Goal: Task Accomplishment & Management: Complete application form

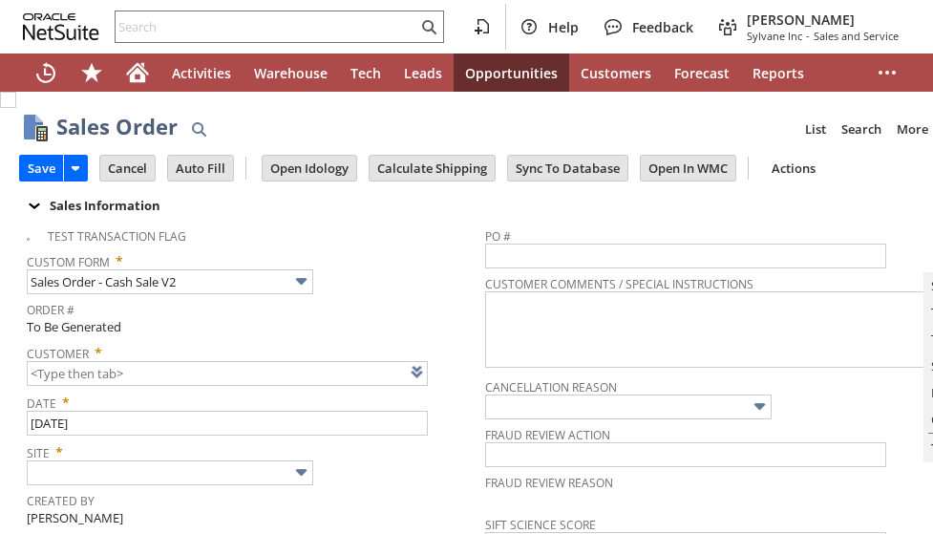
click at [436, 369] on link at bounding box center [441, 371] width 21 height 21
type input "Intelligent Recommendations ⁰"
type input "CU1237445 Ernest Diorio"
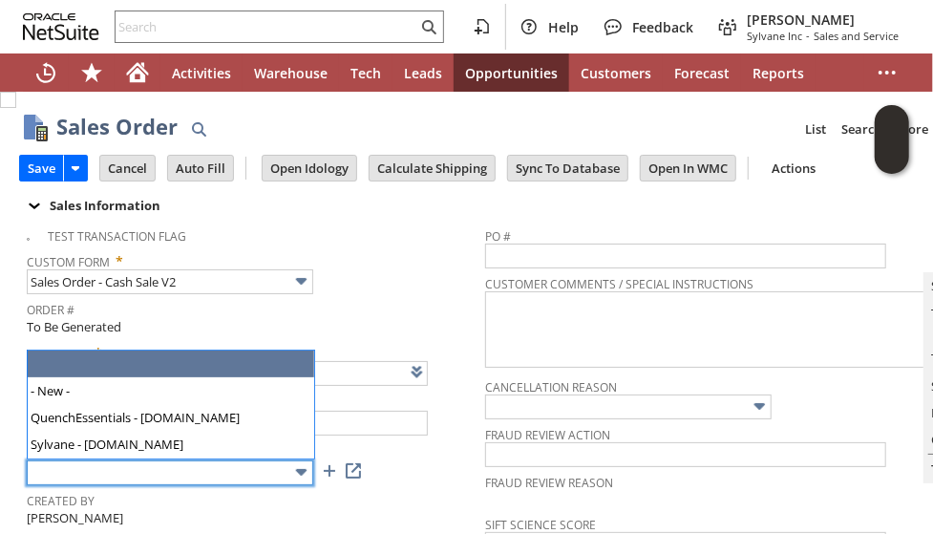
click at [221, 475] on input "text" at bounding box center [170, 472] width 286 height 25
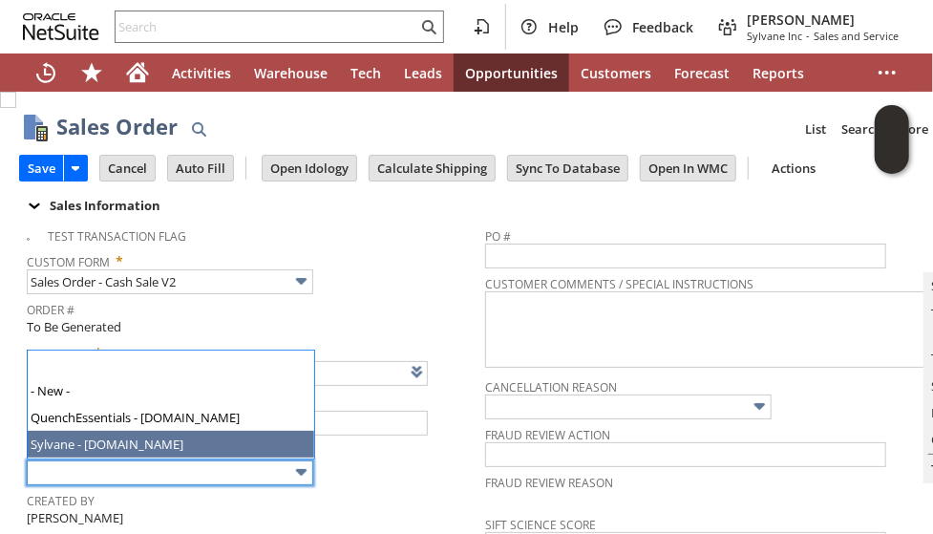
type input "Sylvane - [DOMAIN_NAME]"
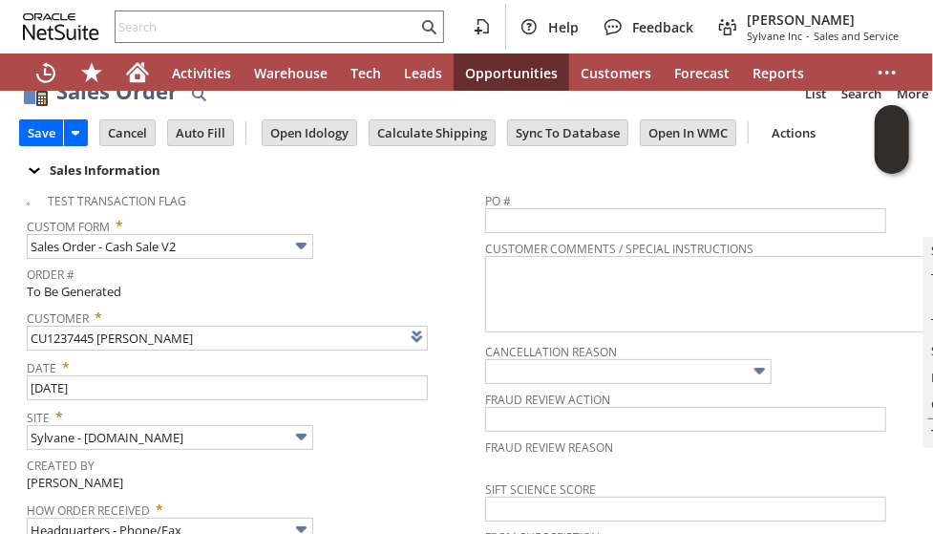
click at [426, 471] on tbody "Test Transaction Flag Custom Form * Sales Order - Cash Sale V2 Order # To Be Ge…" at bounding box center [256, 410] width 458 height 457
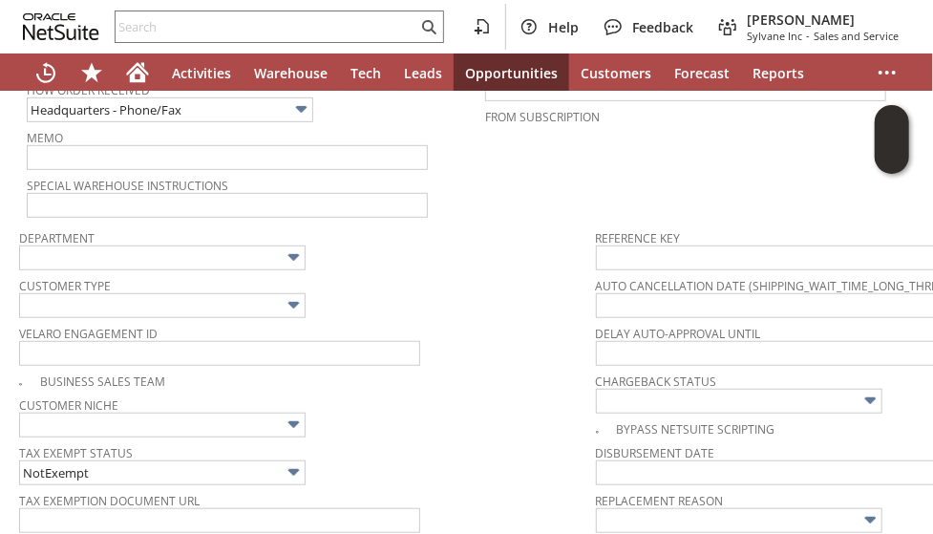
scroll to position [458, 0]
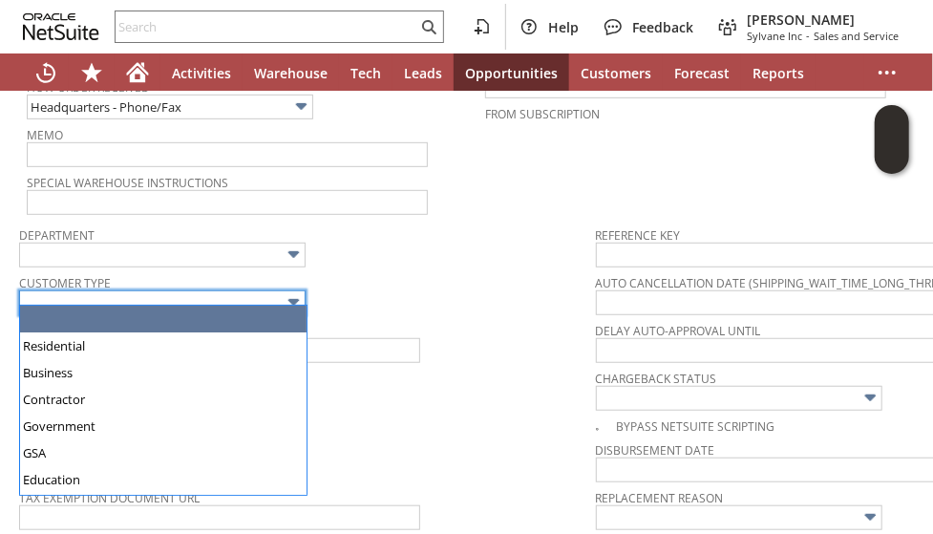
click at [222, 290] on input "text" at bounding box center [162, 302] width 286 height 25
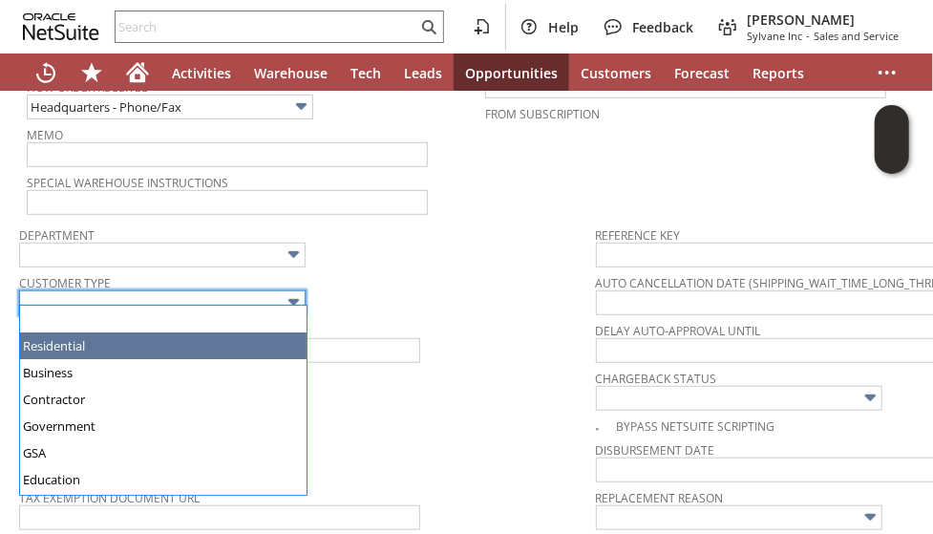
type input "Residential"
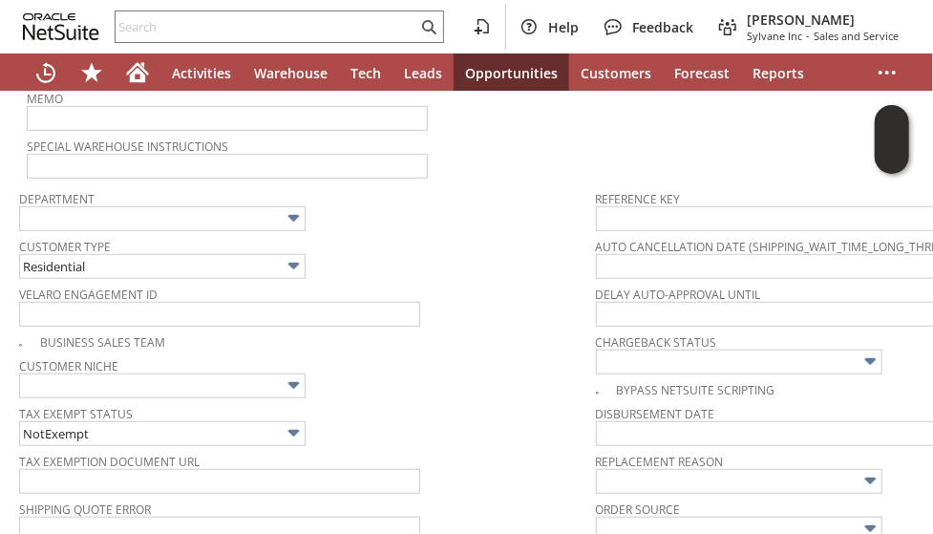
click at [456, 422] on tbody "Department Customer Type Residential Velaro Engagement ID Business Sales Team C…" at bounding box center [307, 389] width 577 height 418
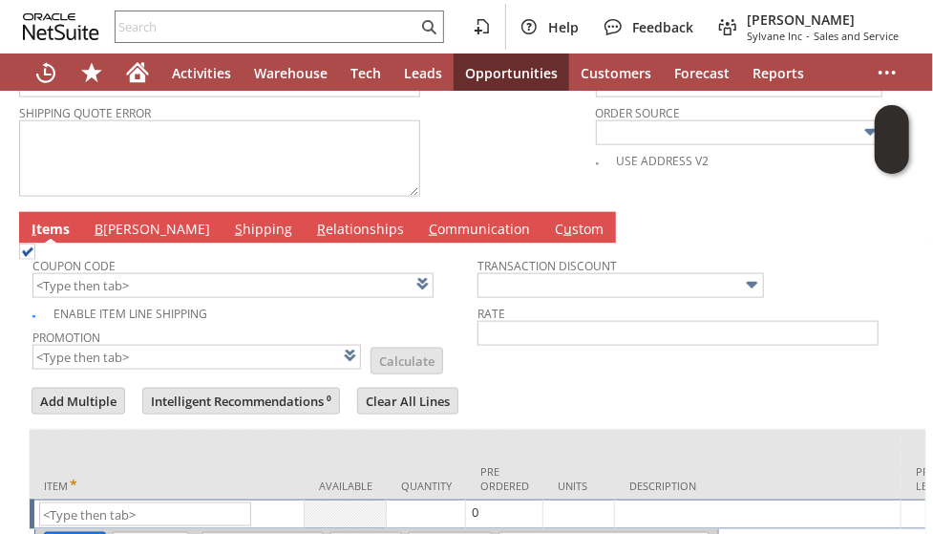
scroll to position [1005, 0]
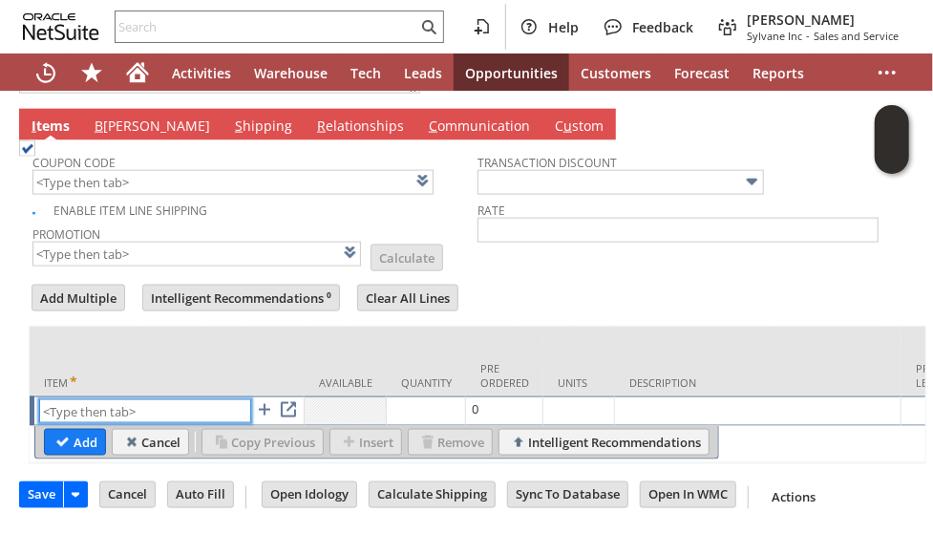
click at [135, 399] on input "text" at bounding box center [145, 411] width 212 height 24
paste input "sa8104"
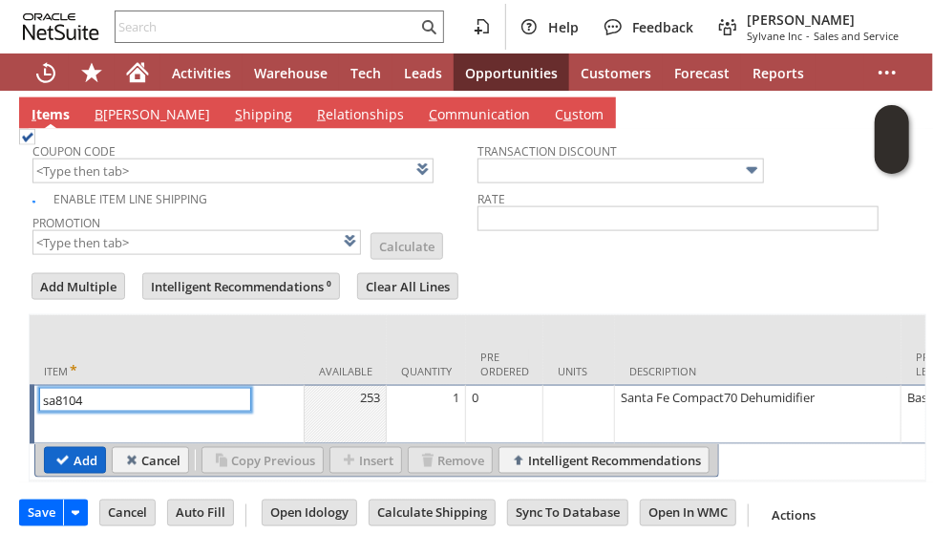
type input "sa8104"
click at [67, 448] on input "Add" at bounding box center [75, 460] width 60 height 25
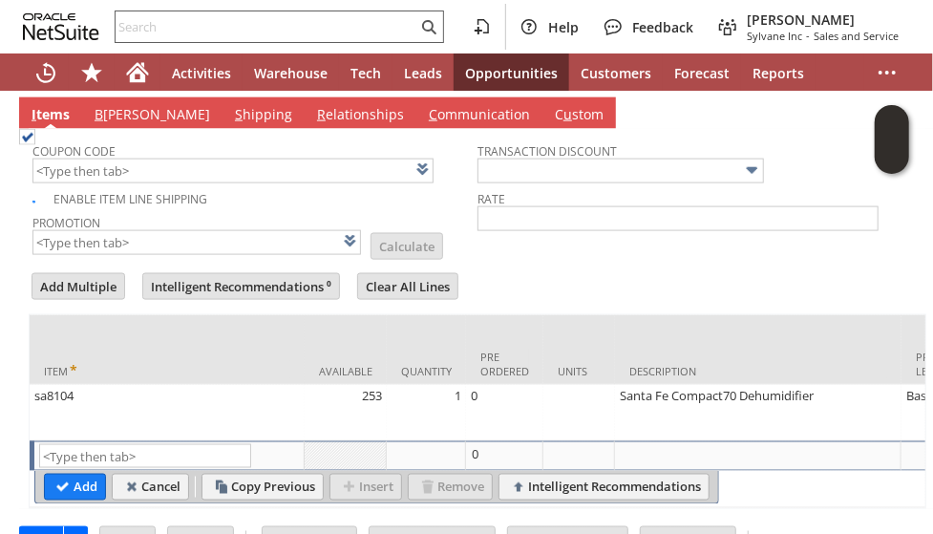
type input "Intelligent Recommendations¹⁰"
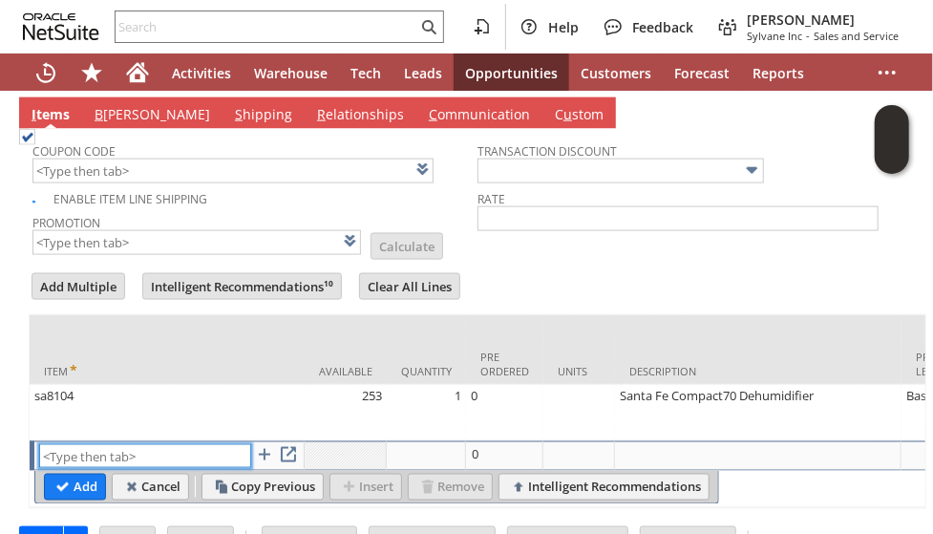
click at [109, 444] on input "text" at bounding box center [145, 456] width 212 height 24
paste input "sa8879"
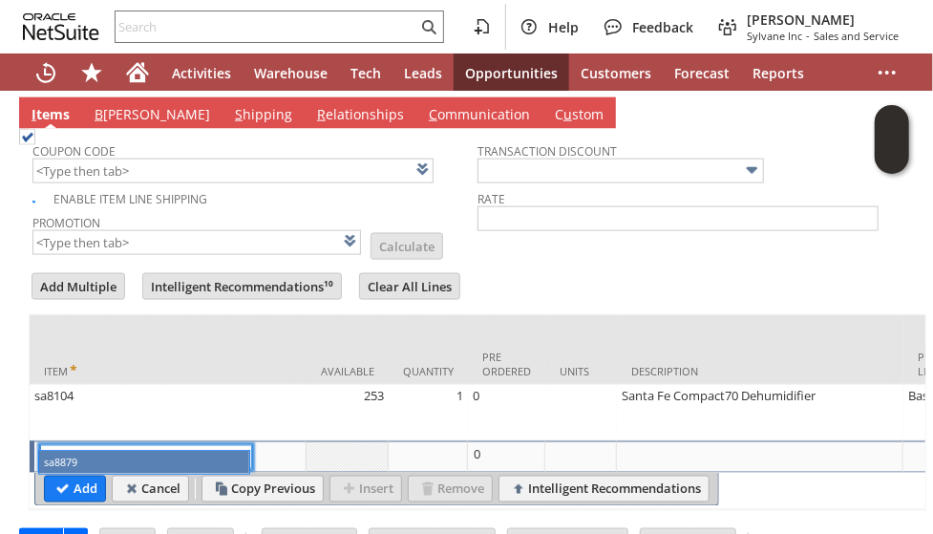
type input "sa8879"
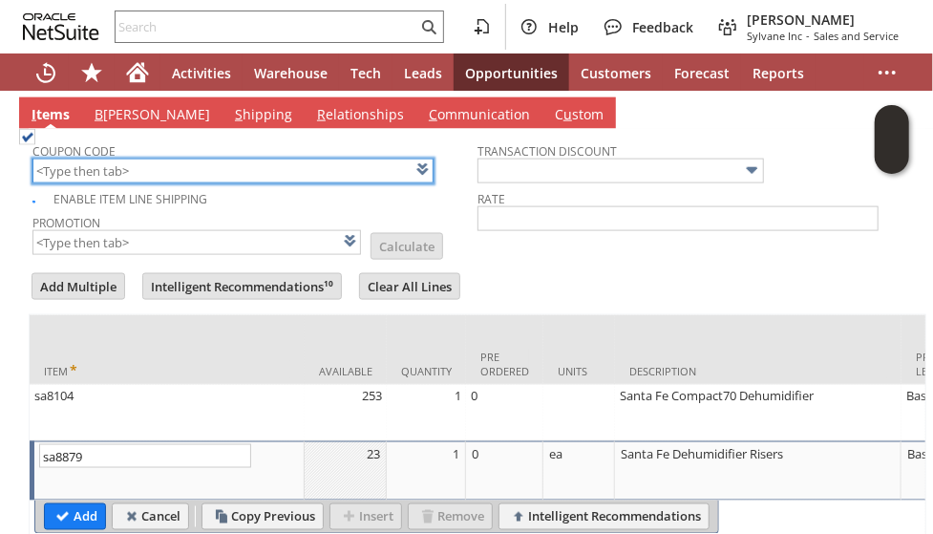
click at [357, 158] on input "text" at bounding box center [232, 170] width 401 height 25
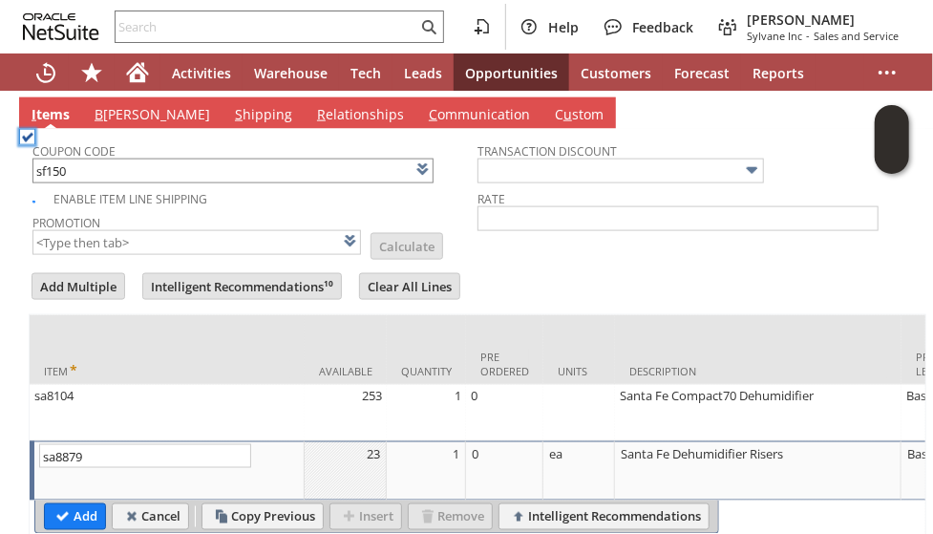
type input "SF150"
type input "$150 Off Santa Fe Dehumidifiers w/ Promo Code SF150"
type input "Promo Code"
type input "-150.00"
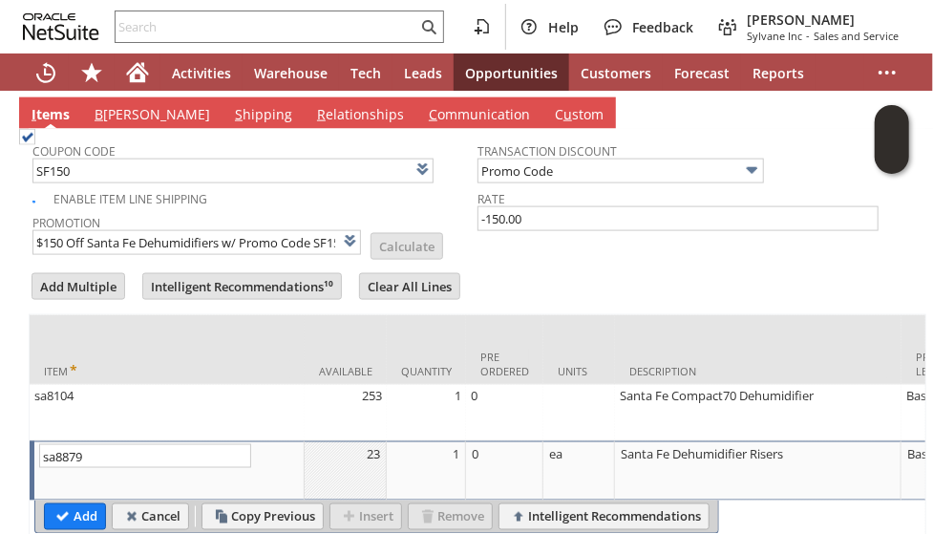
click at [433, 191] on div "Enable Item Line Shipping" at bounding box center [254, 196] width 445 height 22
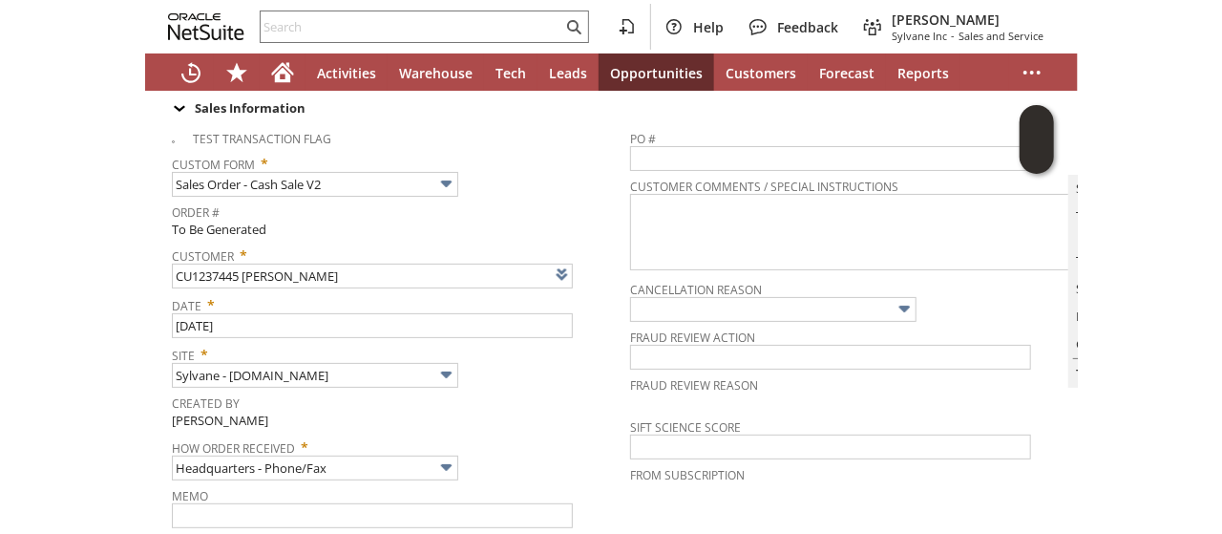
scroll to position [0, 0]
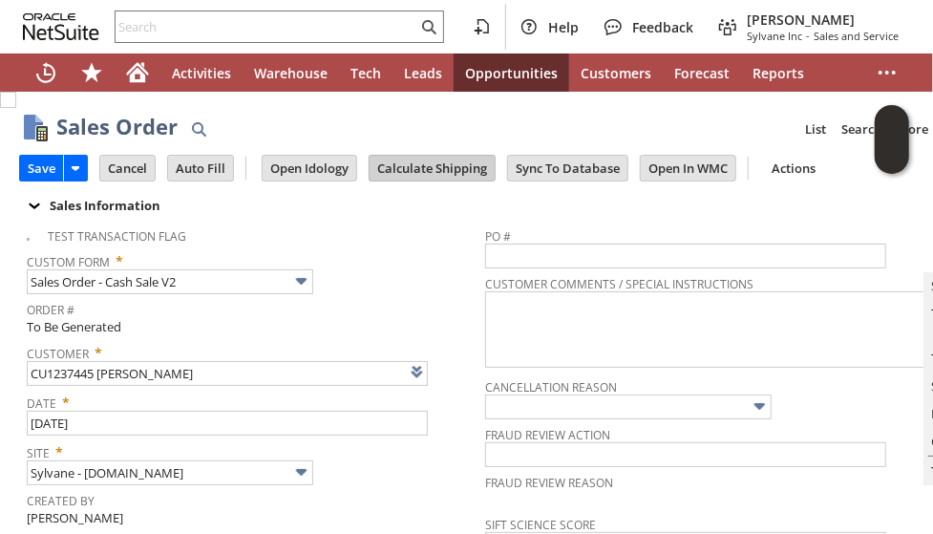
drag, startPoint x: 407, startPoint y: 181, endPoint x: 414, endPoint y: 175, distance: 10.1
click at [414, 175] on td "Calculate Shipping" at bounding box center [438, 167] width 138 height 35
click at [414, 175] on input "Calculate Shipping" at bounding box center [431, 168] width 125 height 25
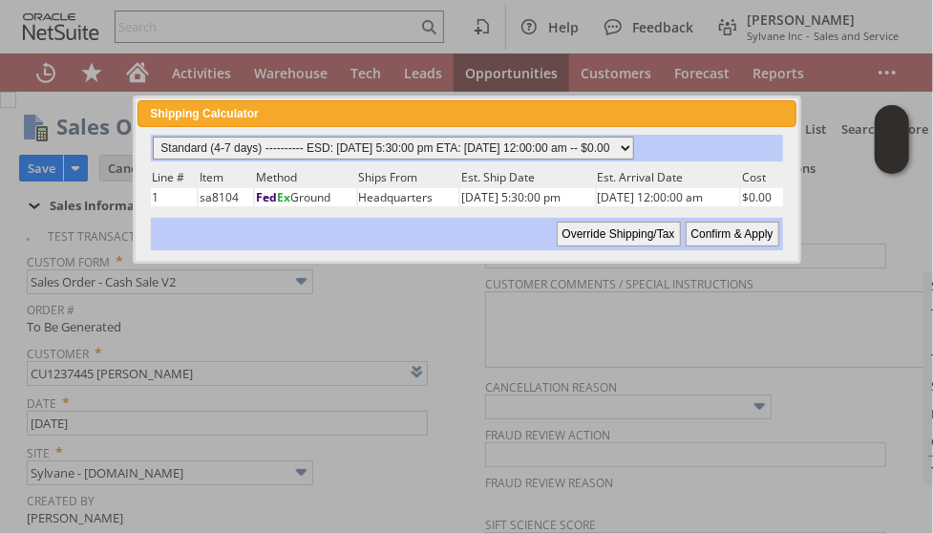
click at [454, 146] on select "Standard (4-7 days) ---------- ESD: 08/26/2025 5:30:00 pm ETA: 08/28/2025 12:00…" at bounding box center [393, 148] width 481 height 23
select select "2 Day ------------------------ ESD: 08/26/2025 5:30:00 pm ETA: 08/28/2025 12:00…"
click at [153, 137] on select "Standard (4-7 days) ---------- ESD: 08/26/2025 5:30:00 pm ETA: 08/28/2025 12:00…" at bounding box center [393, 148] width 481 height 23
click at [445, 293] on div at bounding box center [466, 267] width 933 height 534
click at [708, 230] on input "Confirm & Apply" at bounding box center [733, 233] width 94 height 25
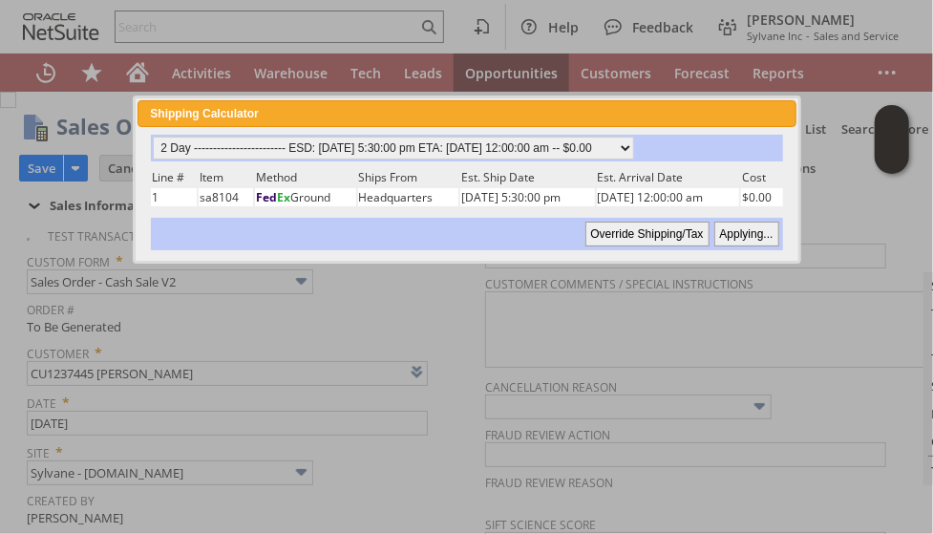
type input "Promo Code"
type input "-150.00"
type input "Add"
type input "Copy Previous"
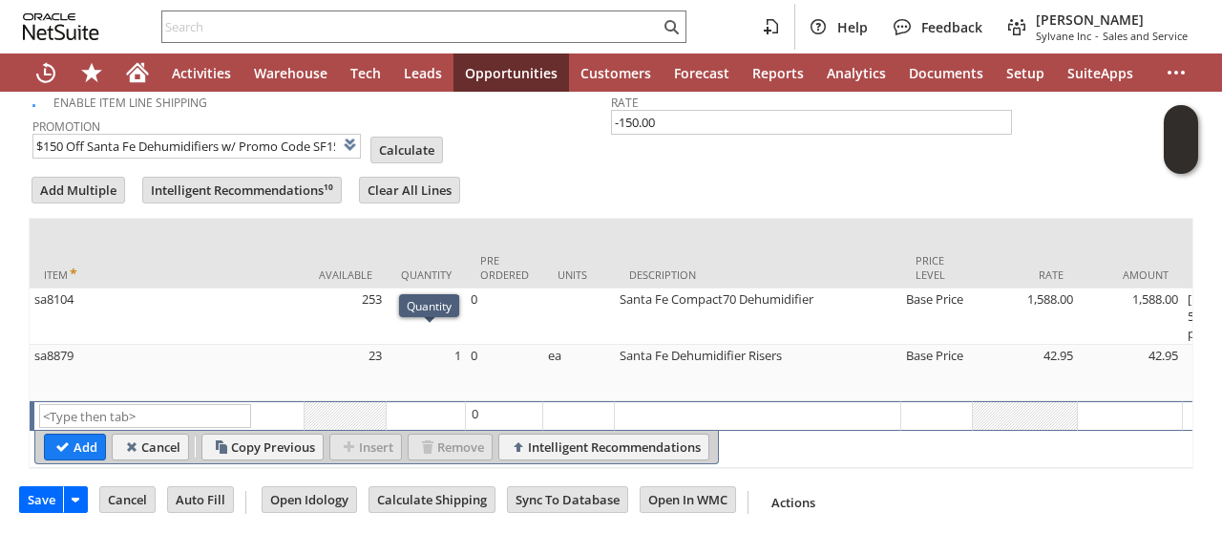
scroll to position [1103, 0]
click at [542, 173] on form "Add Multiple Intelligent Recommendations¹⁰ Clear All Lines Line Items All Item …" at bounding box center [611, 320] width 1165 height 295
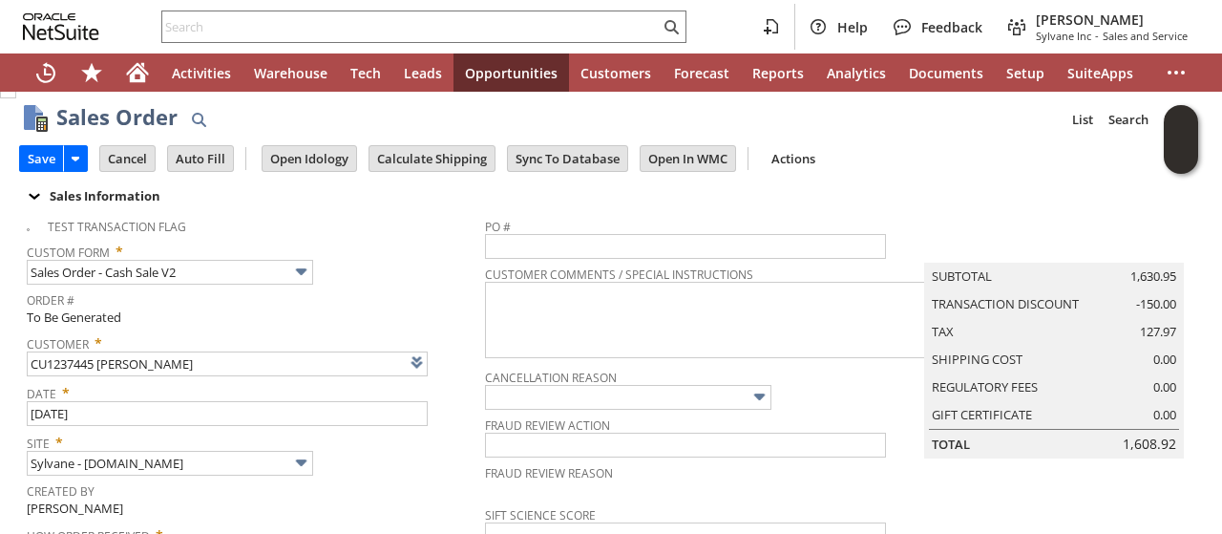
scroll to position [0, 0]
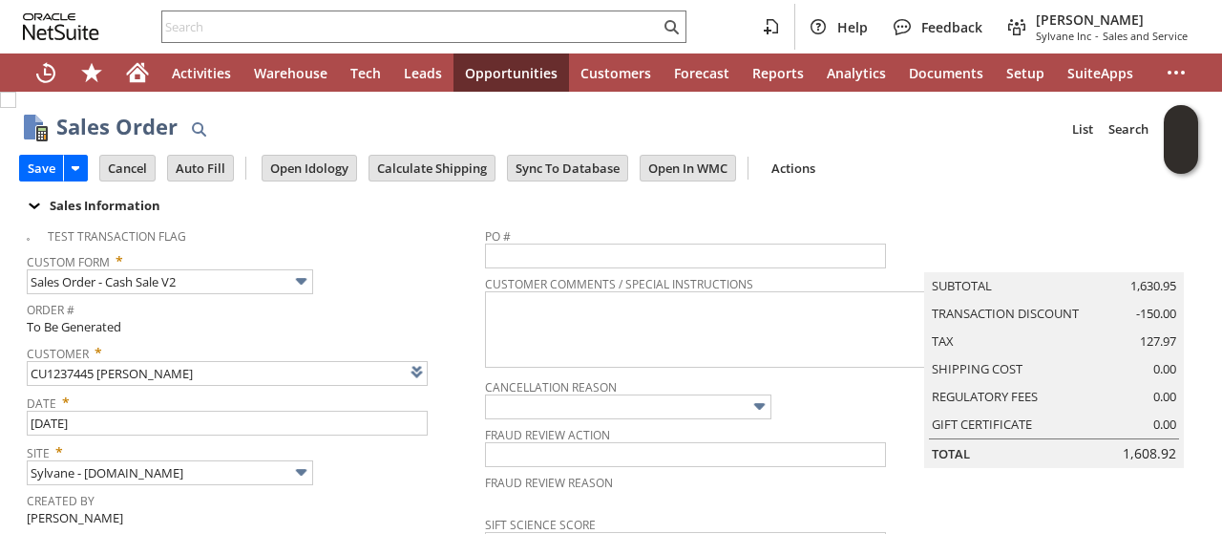
click at [436, 310] on tbody "Test Transaction Flag Custom Form * Sales Order - Cash Sale V2 Order # To Be Ge…" at bounding box center [256, 446] width 458 height 457
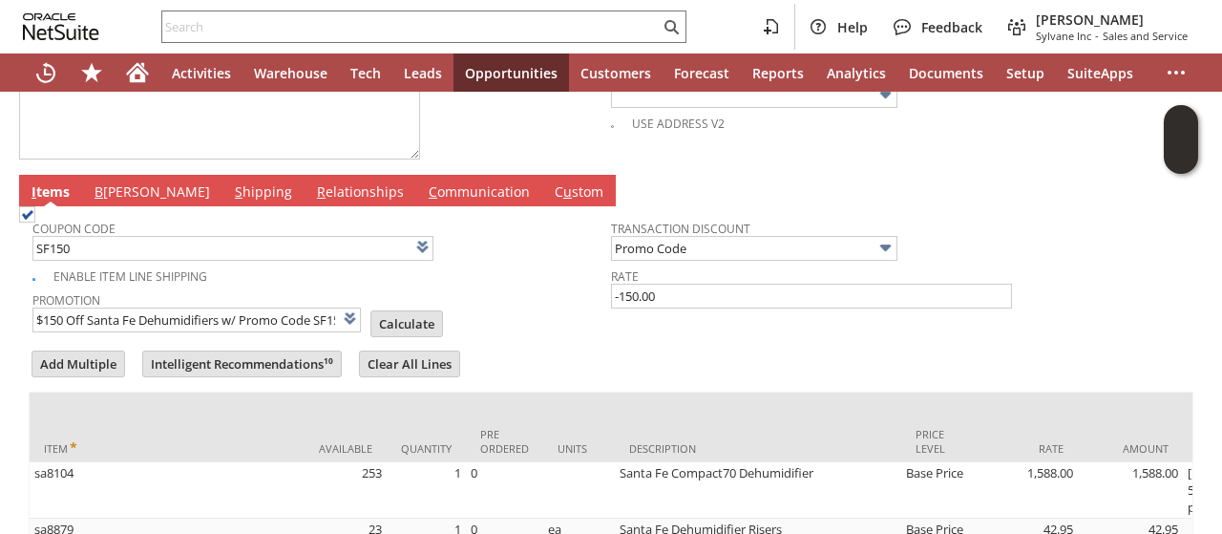
scroll to position [955, 0]
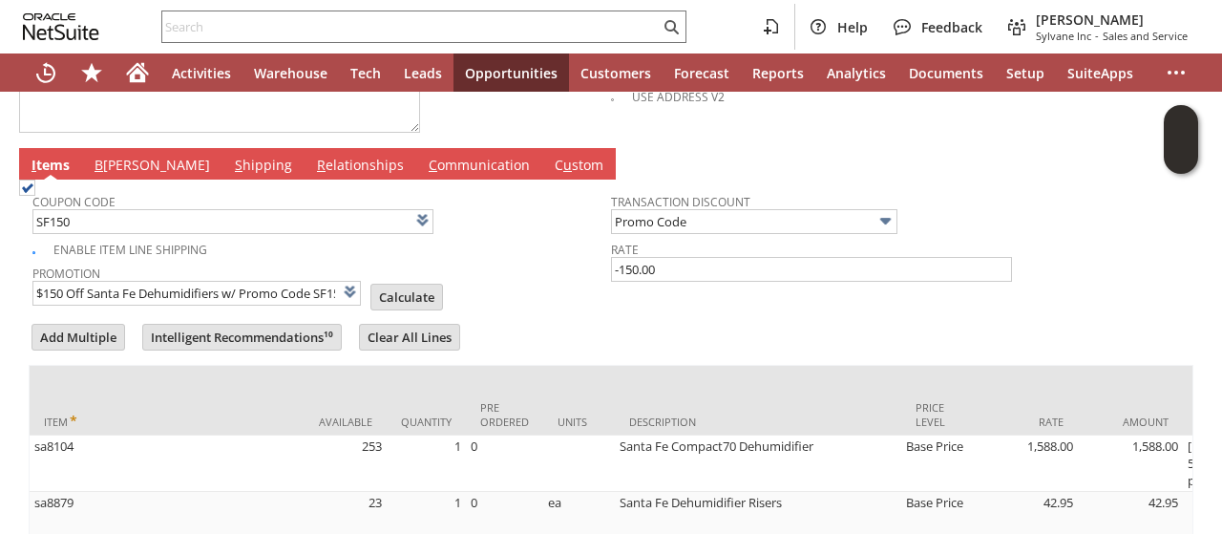
click at [118, 158] on link "B illing" at bounding box center [152, 166] width 125 height 21
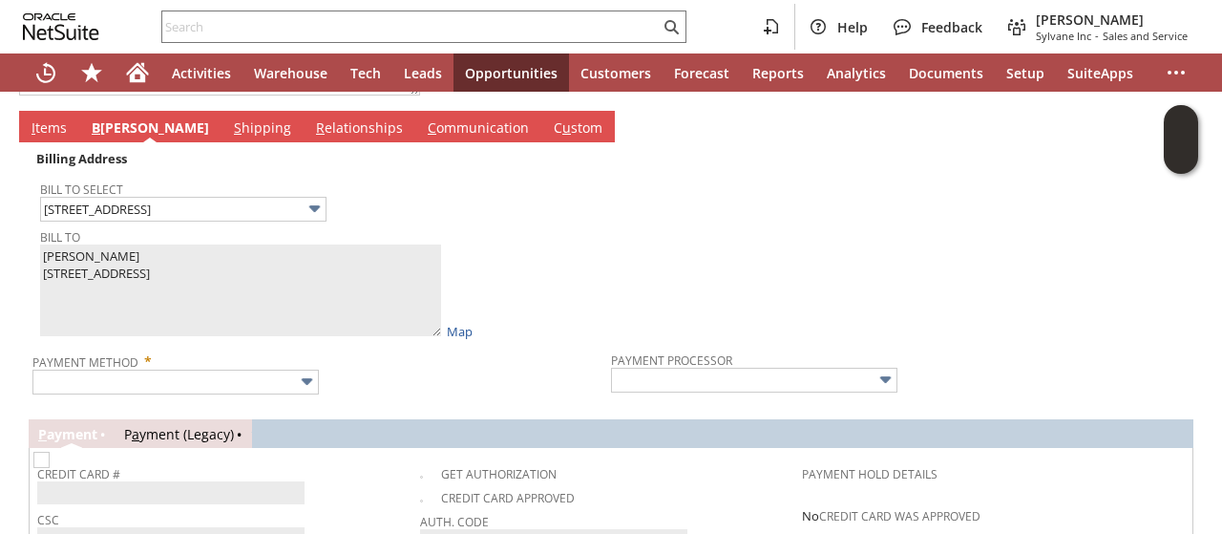
click at [495, 240] on tbody "Bill To Select 2425 83rd street Bill To Ernest Diorio 2425 83rd street Brooklyn…" at bounding box center [325, 256] width 571 height 171
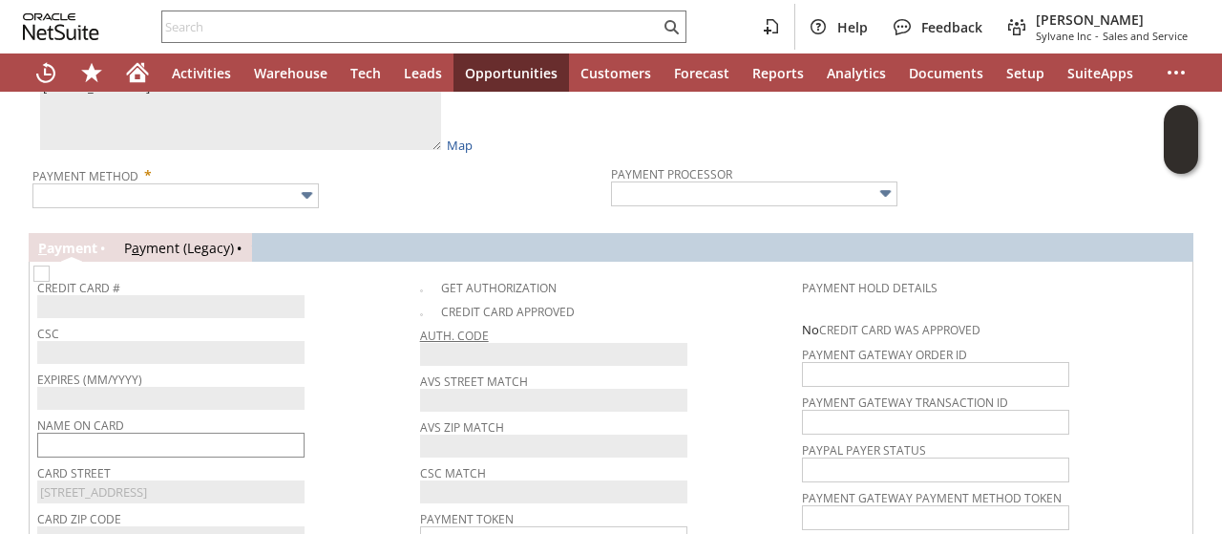
scroll to position [1260, 0]
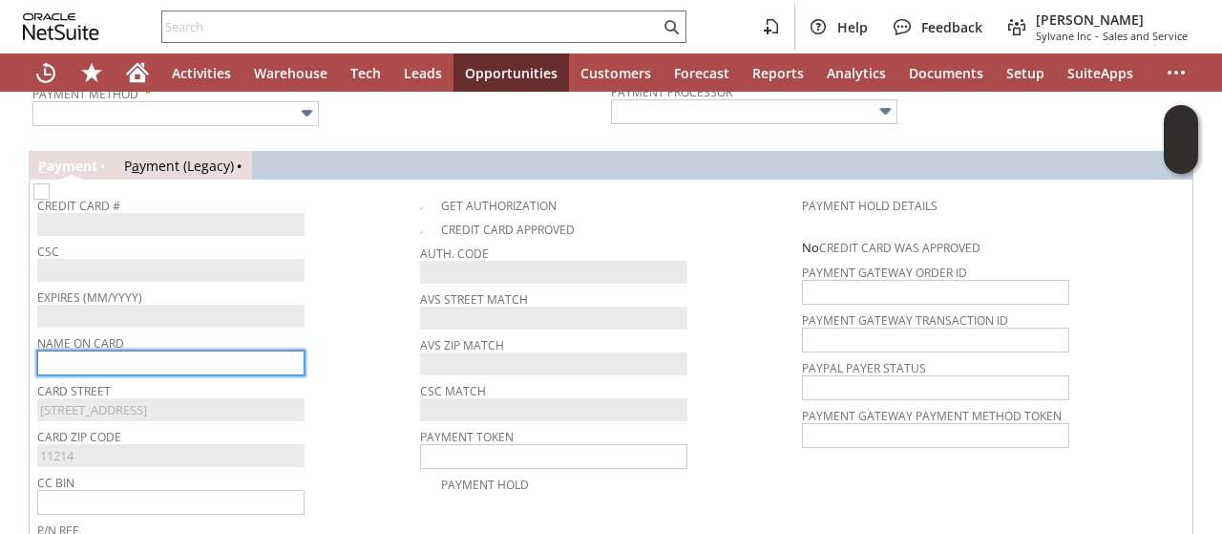
click at [173, 352] on input "text" at bounding box center [170, 362] width 267 height 25
paste input "Ernest Diorio"
type input "Ernest Diorio"
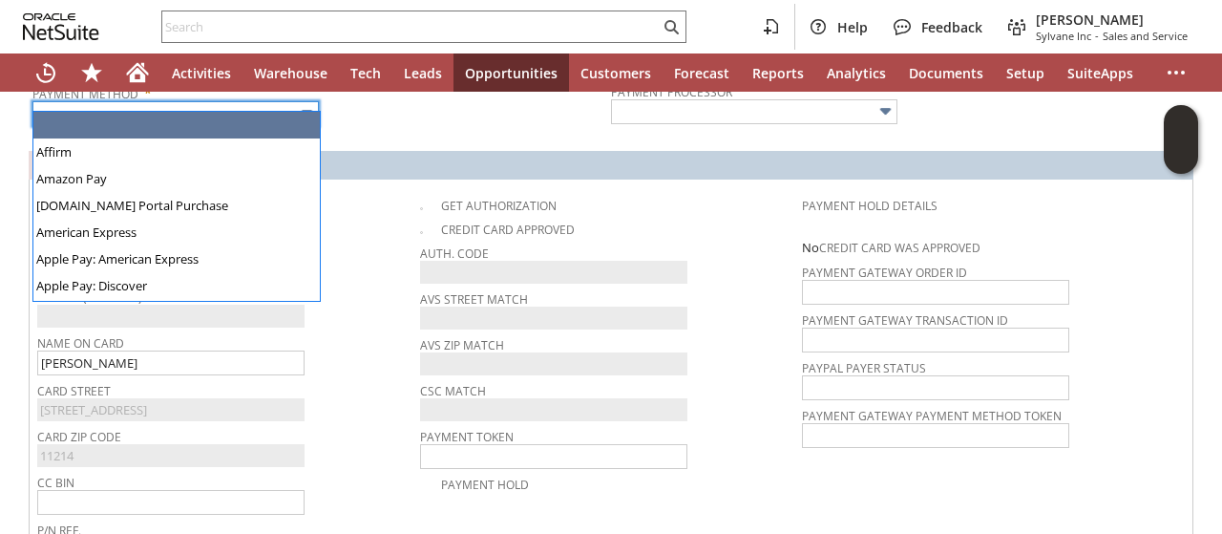
click at [273, 104] on input "text" at bounding box center [175, 113] width 286 height 25
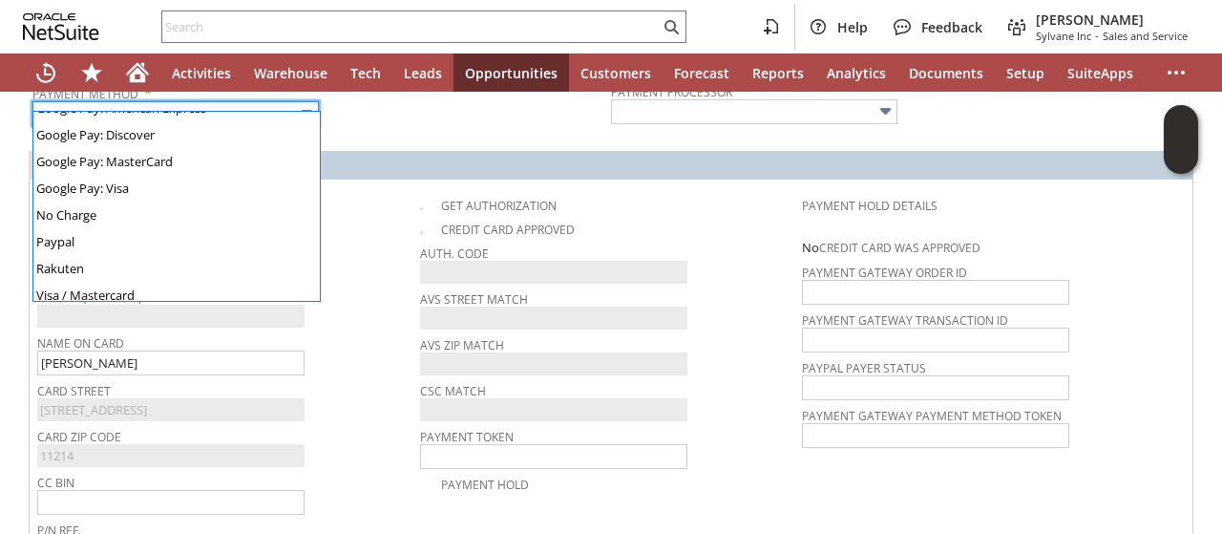
scroll to position [495, 0]
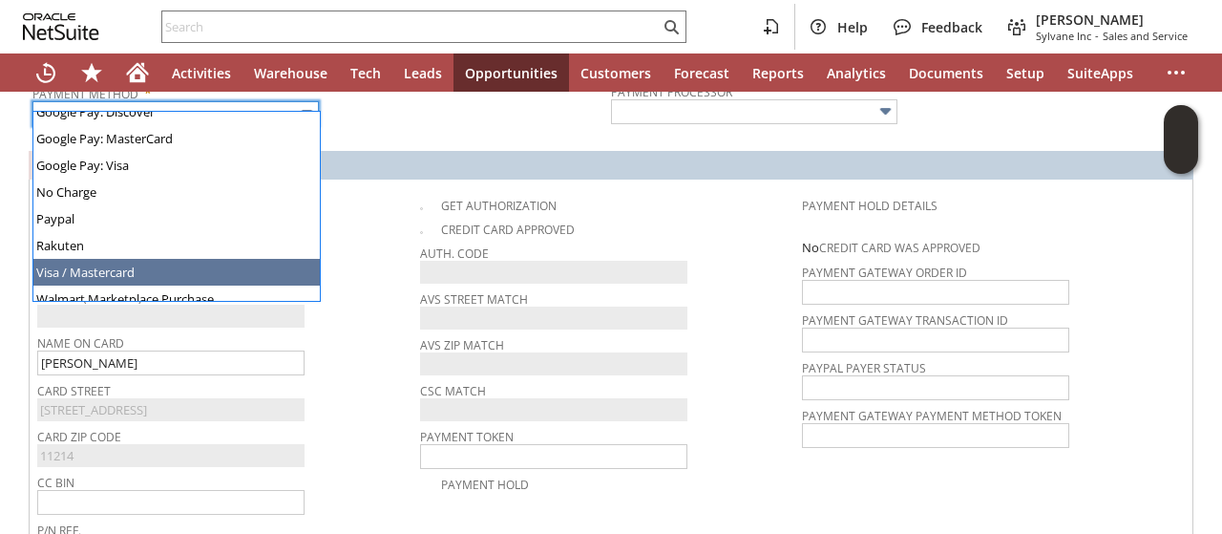
type input "Visa / Mastercard"
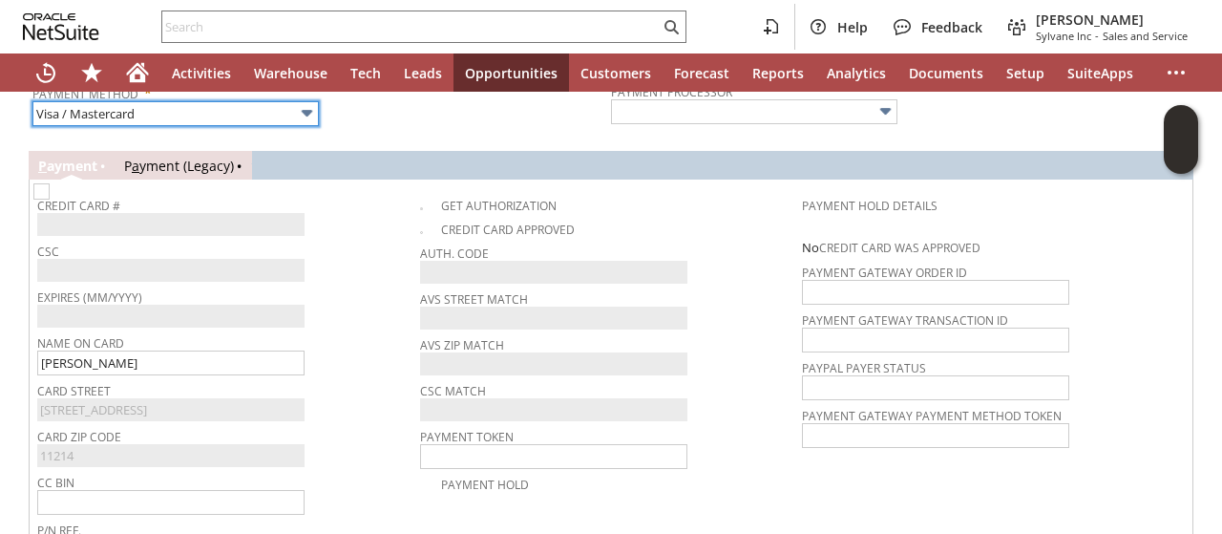
type input "Braintree"
checkbox input "true"
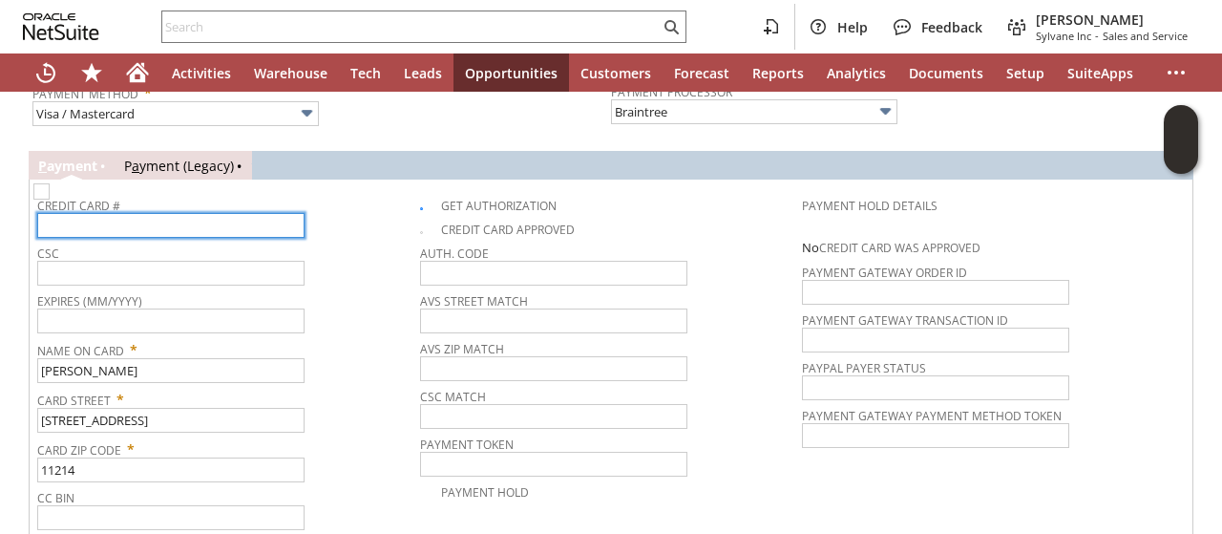
click at [215, 213] on input "text" at bounding box center [170, 225] width 267 height 25
type input "5424181543055995"
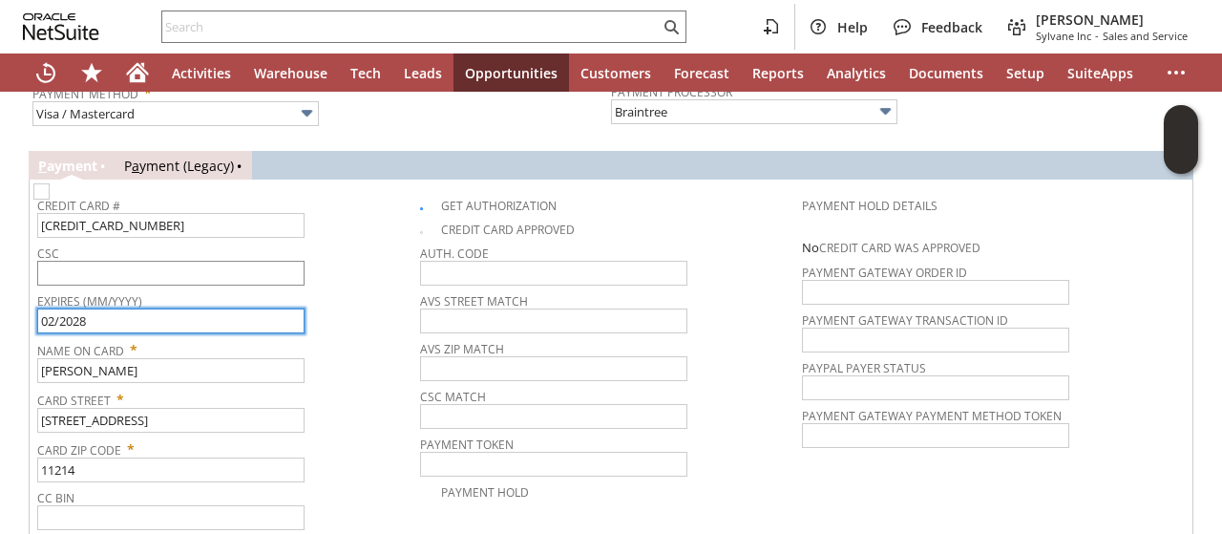
type input "02/2028"
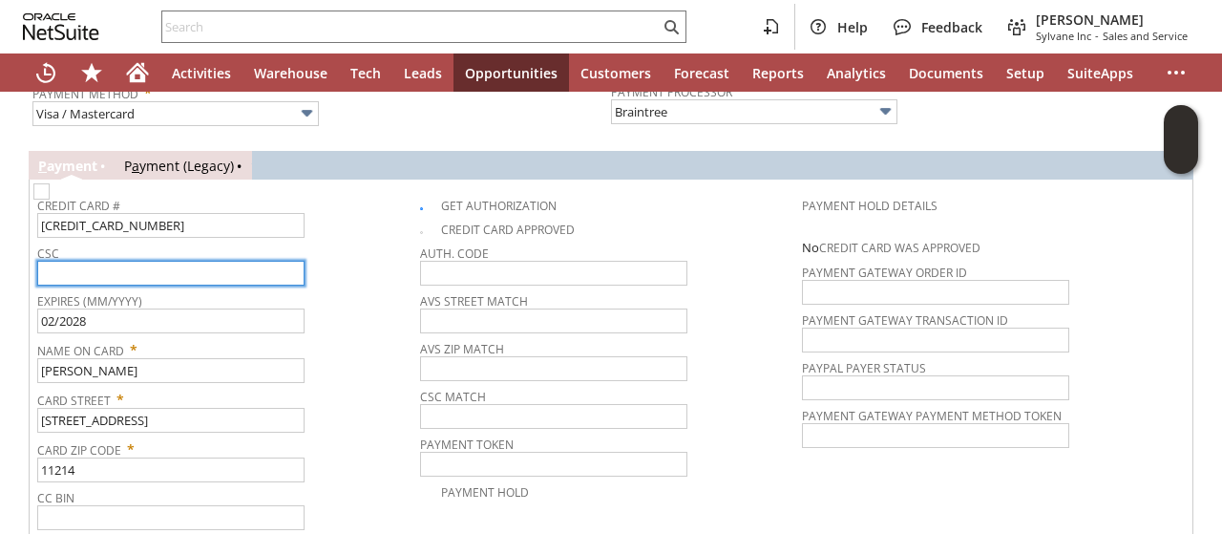
click at [223, 261] on input "text" at bounding box center [170, 273] width 267 height 25
type input "388"
click at [352, 243] on span "CSC" at bounding box center [223, 250] width 373 height 21
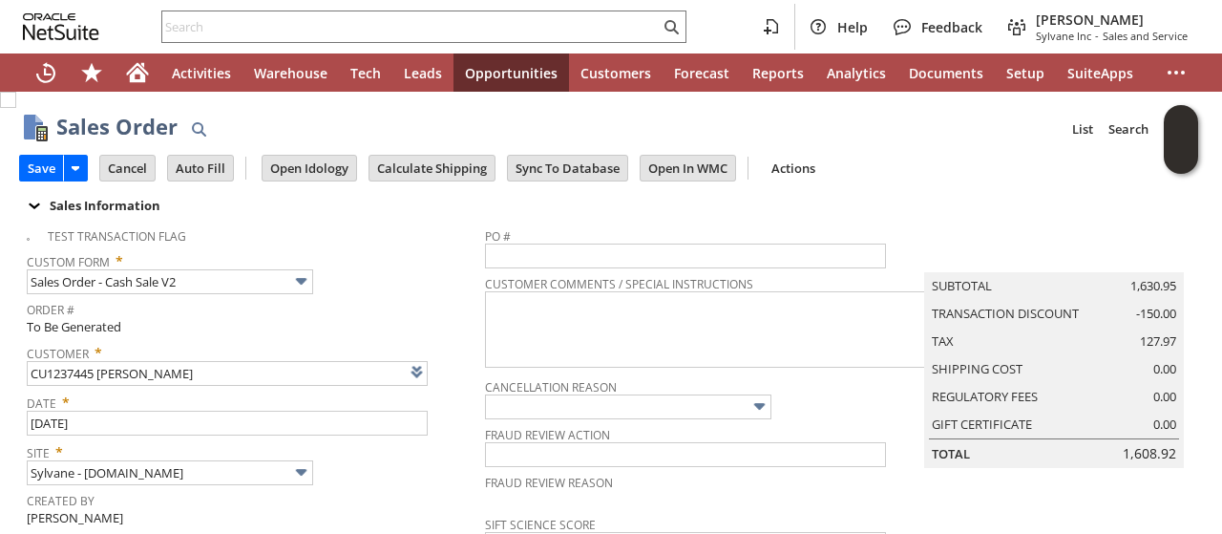
scroll to position [0, 0]
click at [42, 158] on input "Save" at bounding box center [41, 168] width 43 height 25
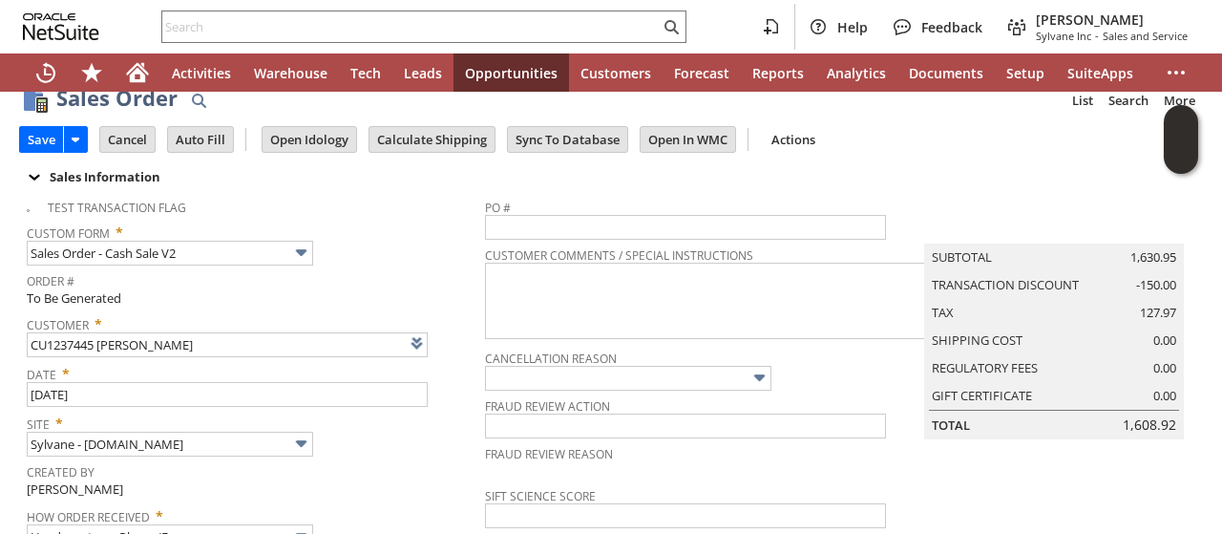
click at [326, 334] on tbody "Test Transaction Flag Custom Form * Sales Order - Cash Sale V2 Order # To Be Ge…" at bounding box center [256, 417] width 458 height 457
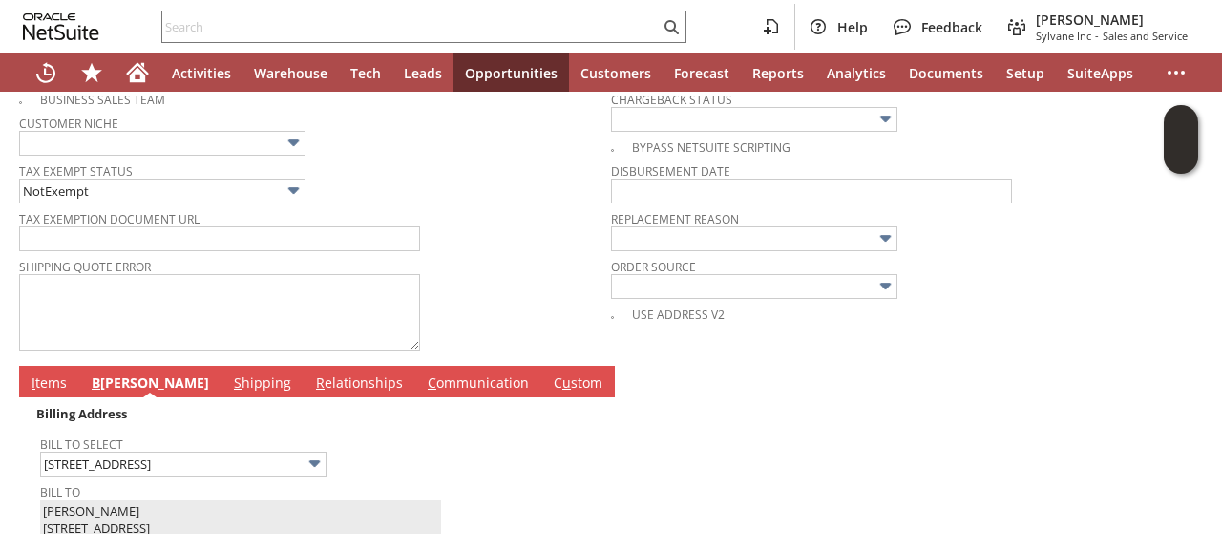
scroll to position [955, 0]
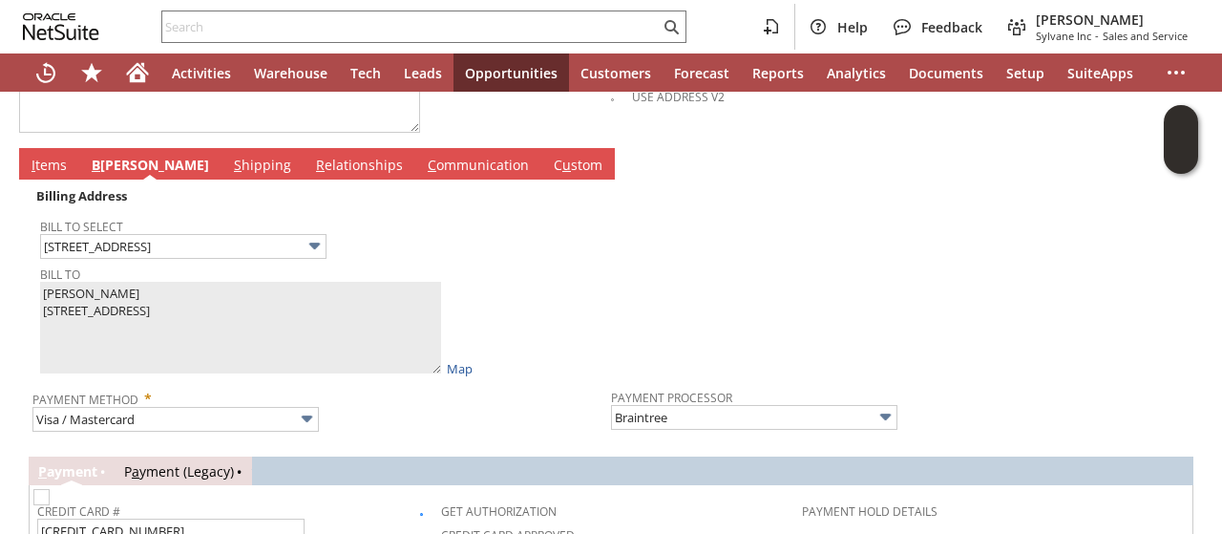
click at [32, 156] on span "I" at bounding box center [34, 165] width 4 height 18
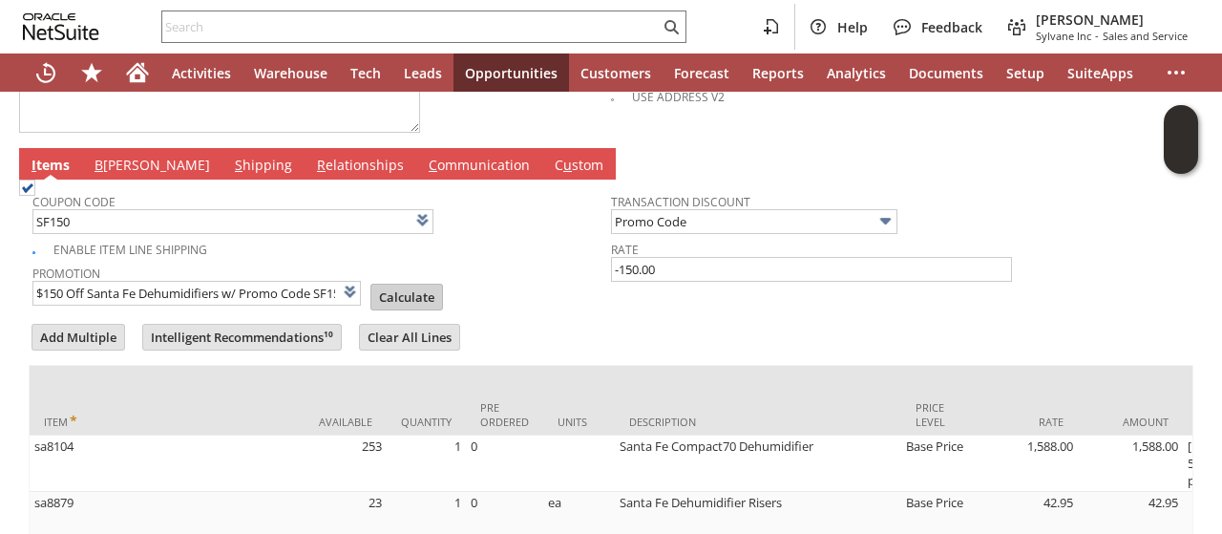
click at [378, 285] on input "Calculate" at bounding box center [406, 297] width 71 height 25
type input "Promo Code"
type input "-150.00"
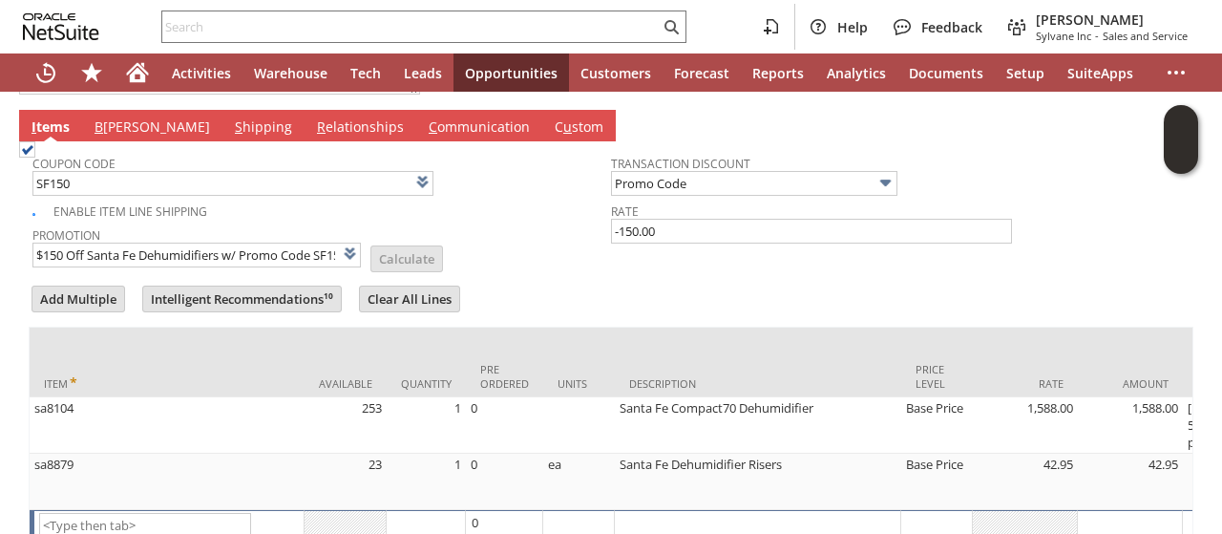
click at [506, 256] on td "Coupon Code SF150 Enable Item Line Shipping Promotion $150 Off Santa Fe Dehumid…" at bounding box center [611, 207] width 1165 height 132
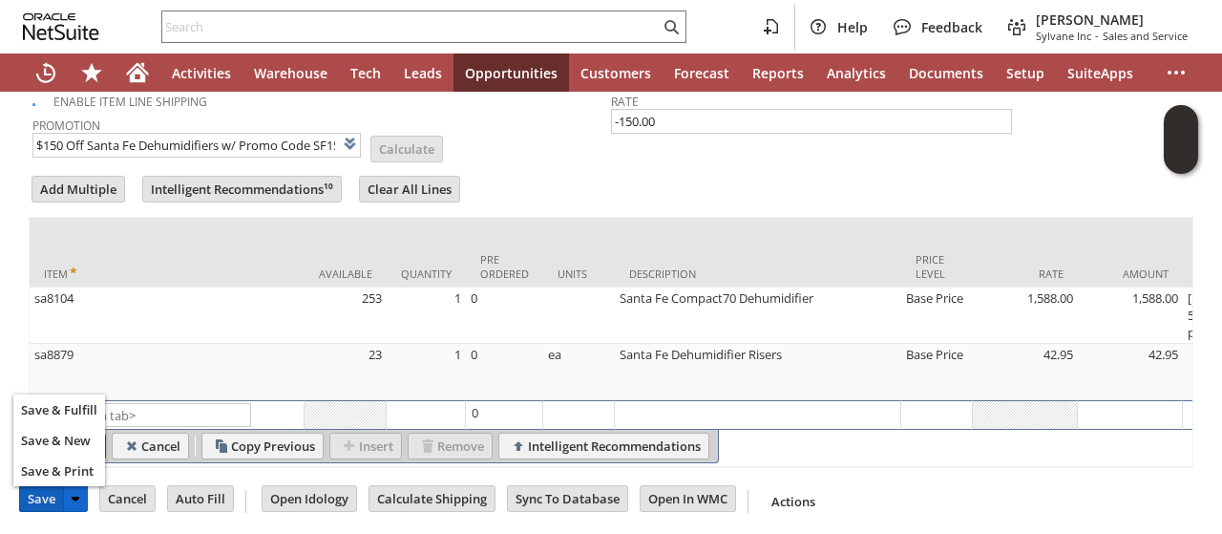
click at [49, 497] on input "Save" at bounding box center [41, 498] width 43 height 25
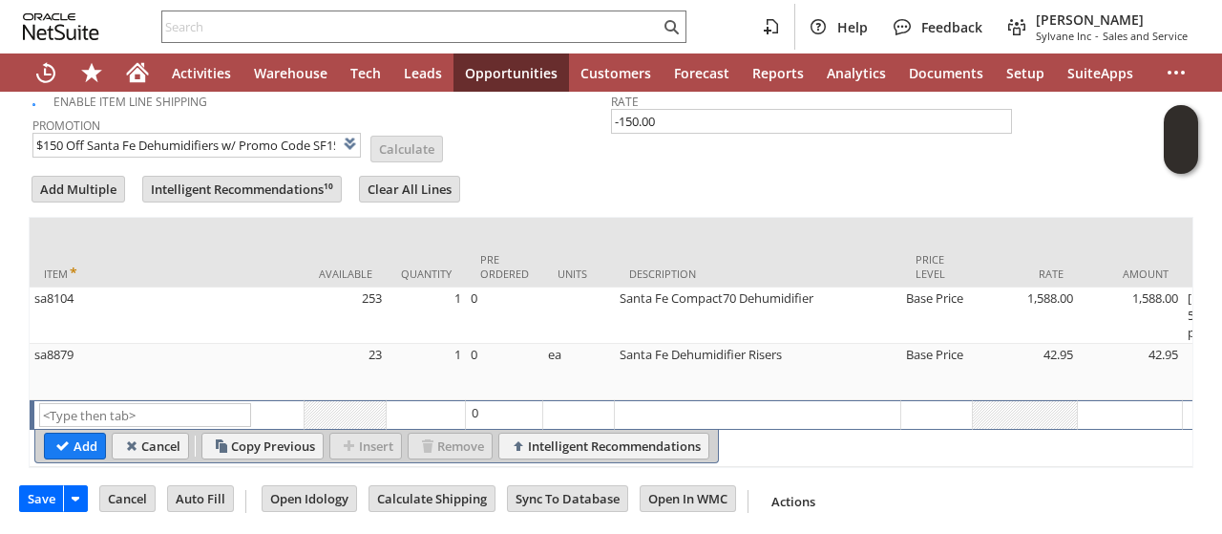
scroll to position [0, 1004]
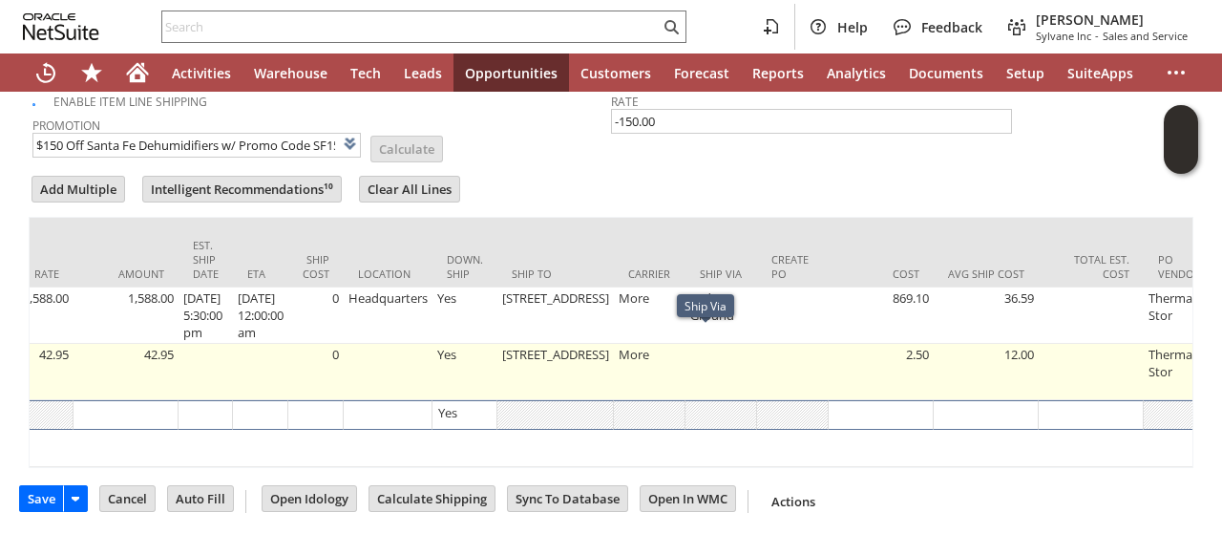
click at [693, 364] on td at bounding box center [722, 372] width 72 height 56
type input "OK"
type input "Make Copy"
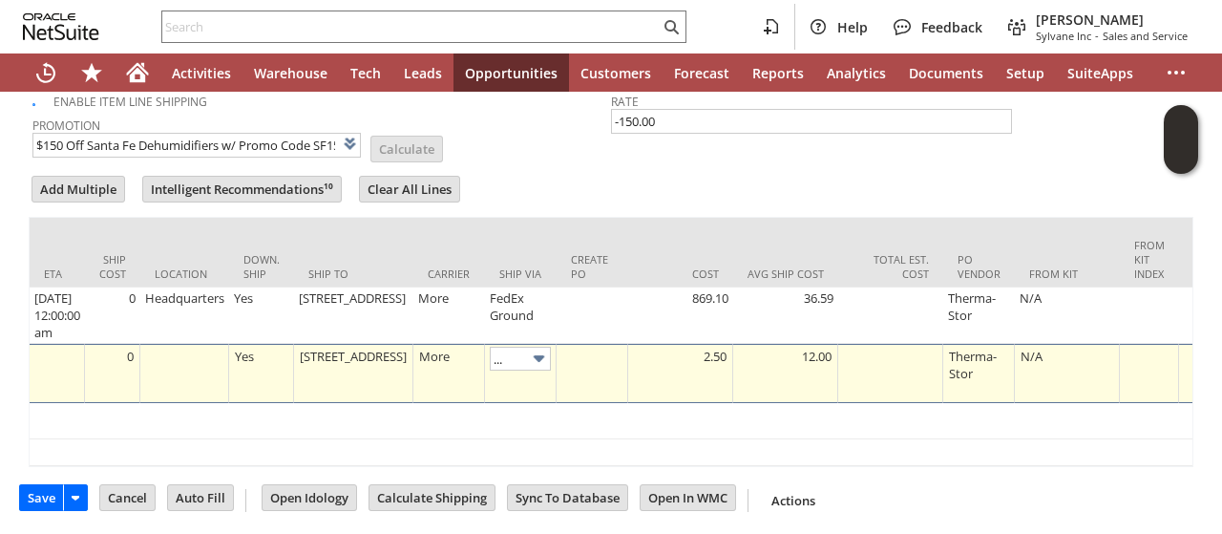
type input "FedEx Home Delivery"
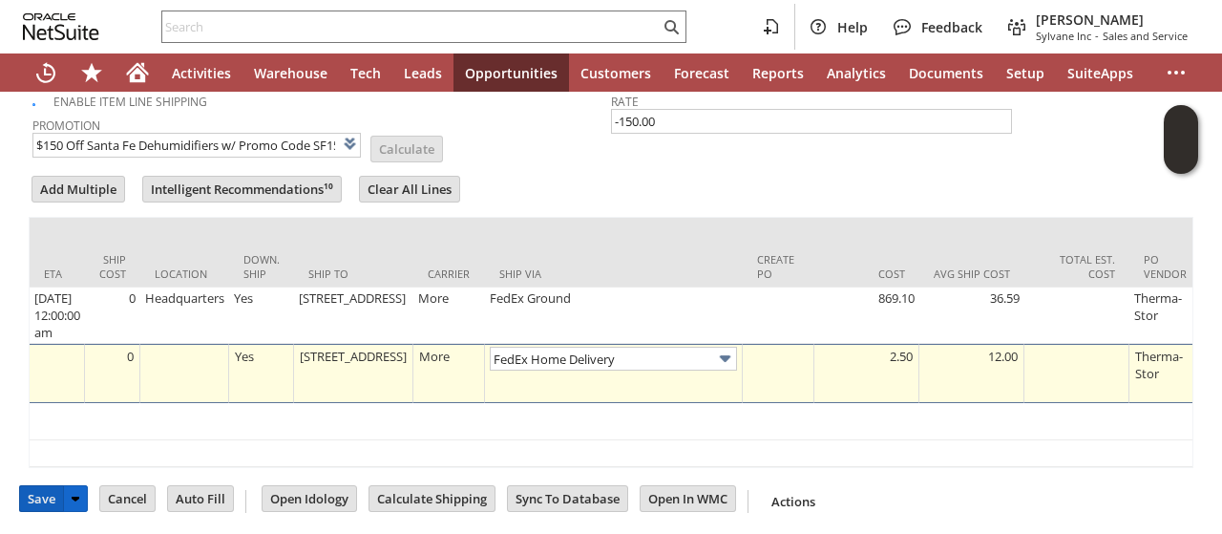
click at [41, 511] on input "Save" at bounding box center [41, 498] width 43 height 25
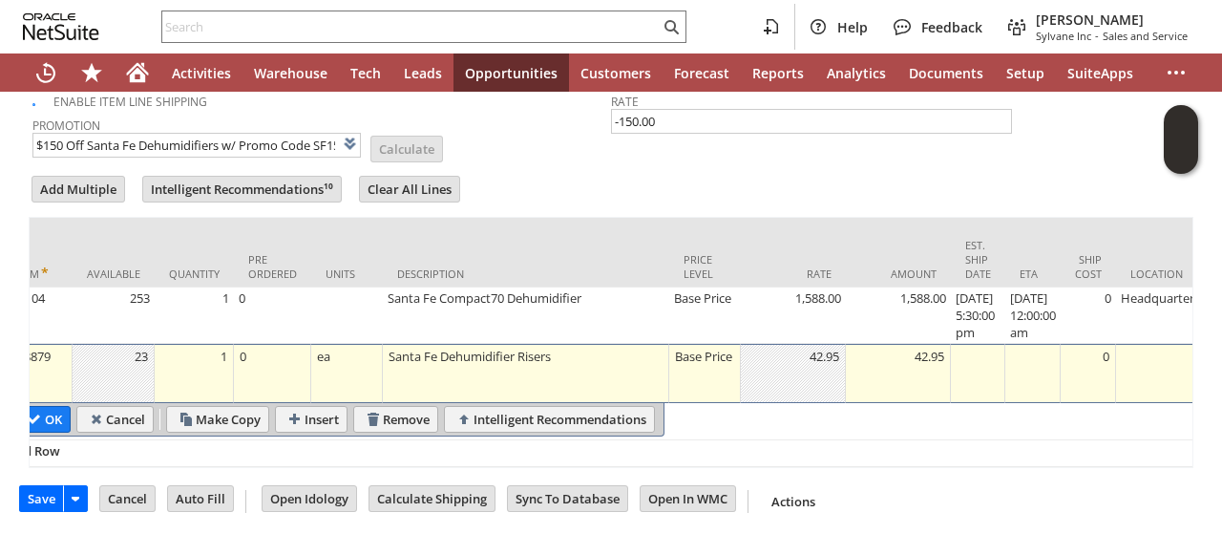
scroll to position [0, 0]
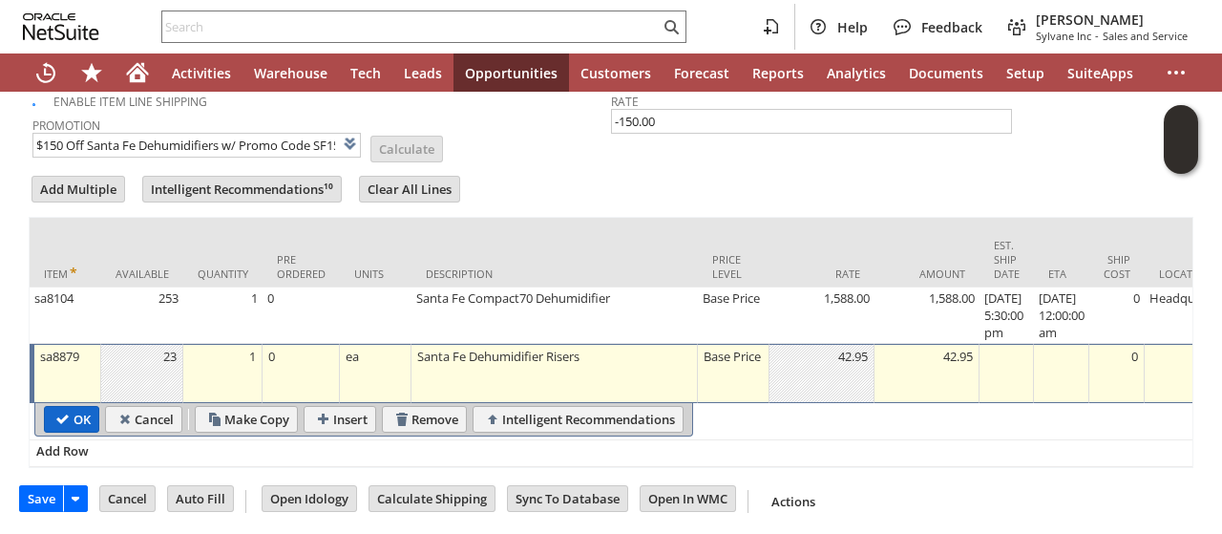
click at [50, 417] on input "OK" at bounding box center [71, 419] width 53 height 25
type input "Promo Code"
type input "-150.00"
type input "Add"
type input "Copy Previous"
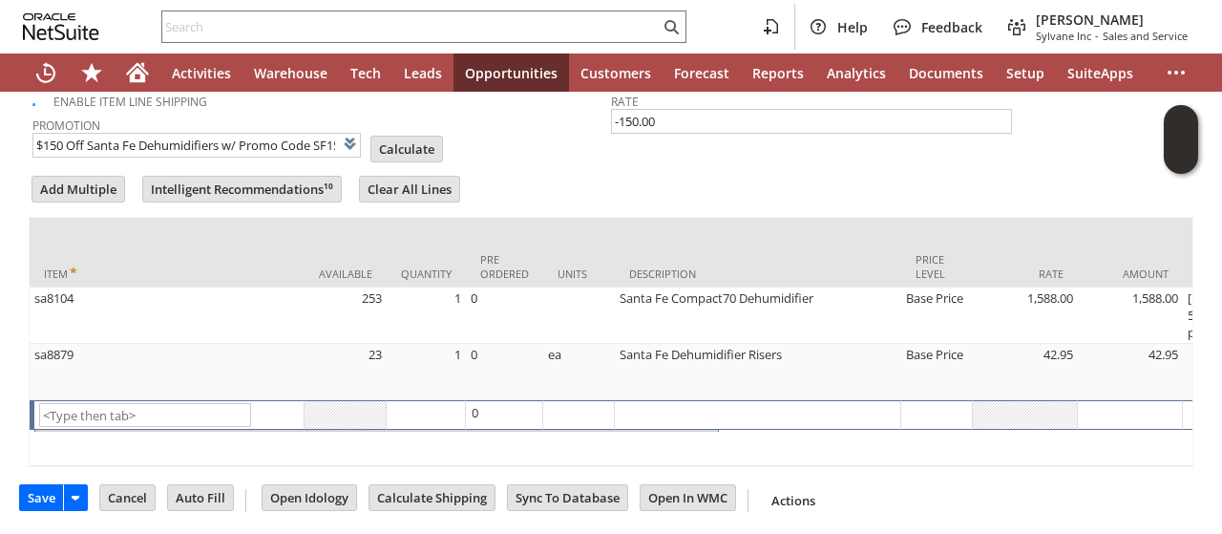
scroll to position [1102, 0]
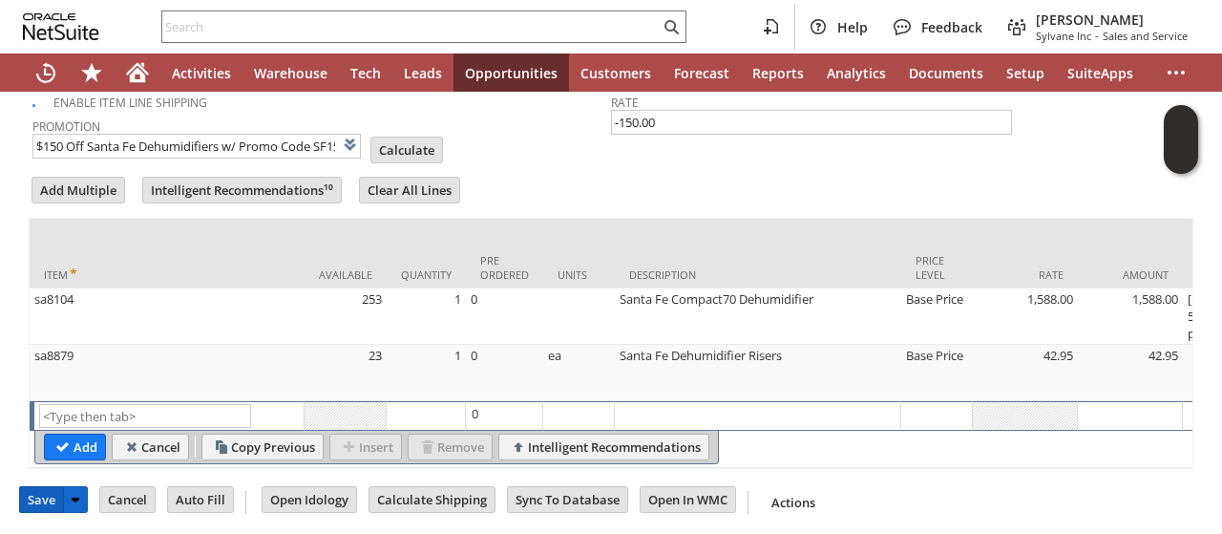
click at [40, 499] on input "Save" at bounding box center [41, 499] width 43 height 25
click at [382, 137] on input "Calculate" at bounding box center [406, 149] width 71 height 25
type input "Promo Code"
type input "-150.00"
click at [40, 496] on input "Save" at bounding box center [41, 499] width 43 height 25
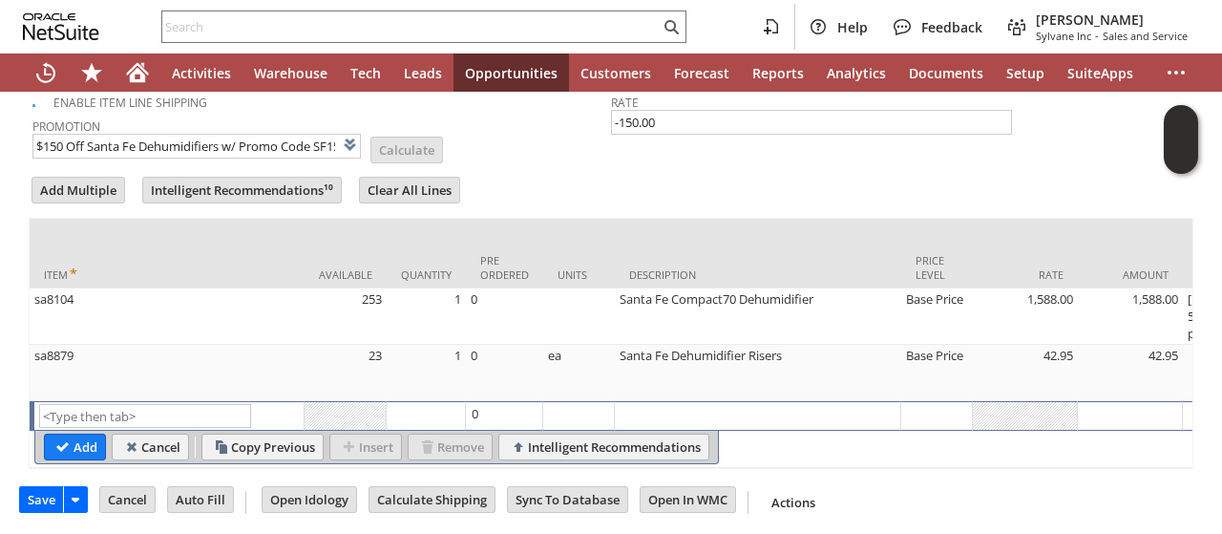
click at [589, 148] on tbody "Coupon Code SF150 Enable Item Line Shipping Promotion $150 Off Santa Fe Dehumid…" at bounding box center [611, 102] width 1165 height 141
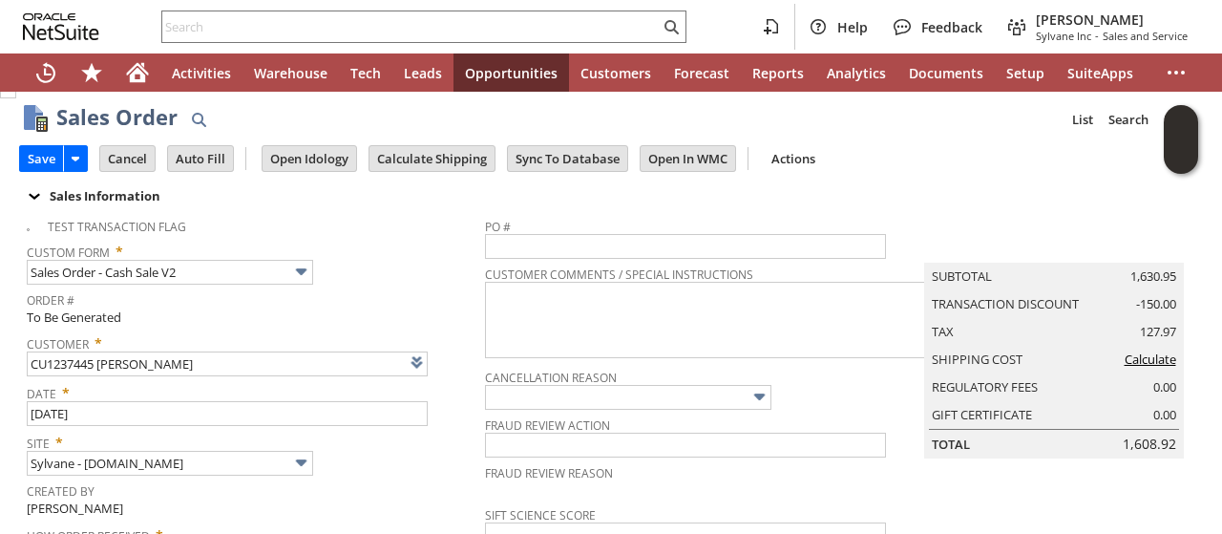
scroll to position [0, 0]
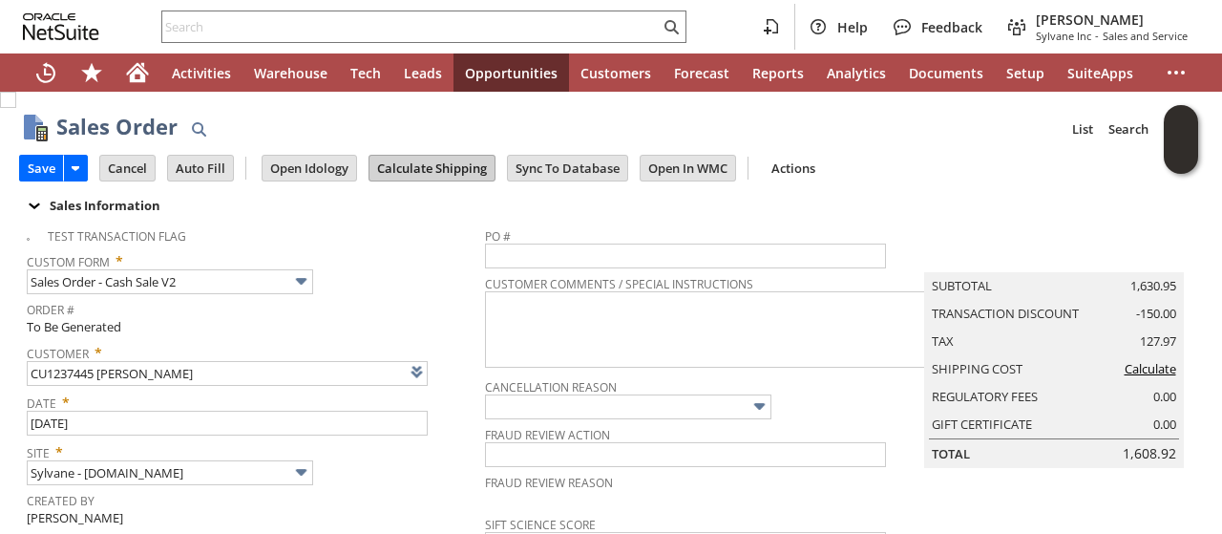
click at [433, 168] on input "Calculate Shipping" at bounding box center [431, 168] width 125 height 25
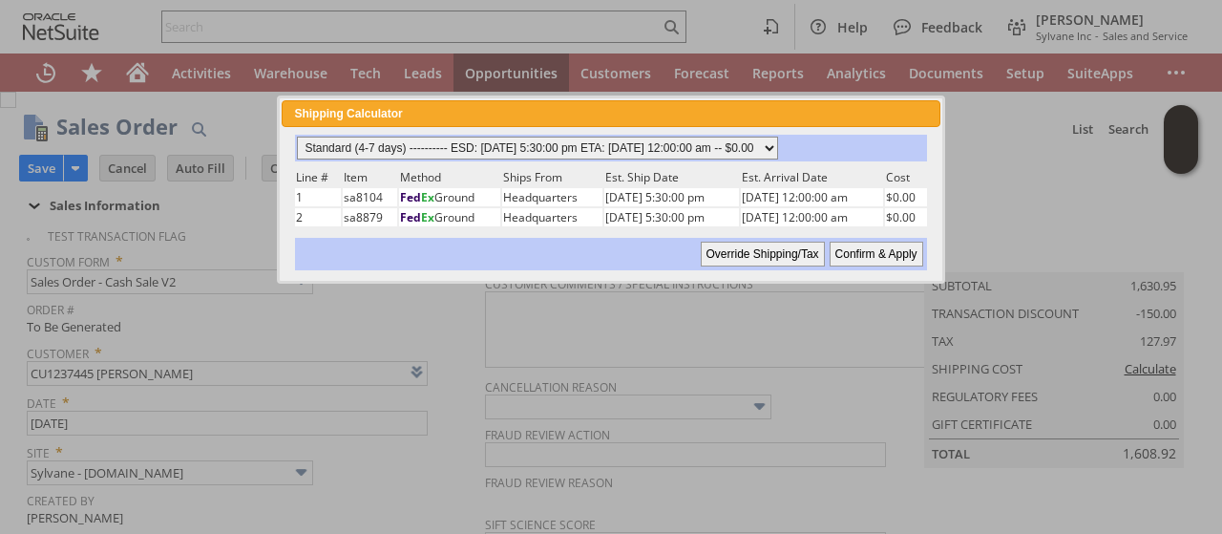
click at [778, 143] on select "Standard (4-7 days) ---------- ESD: 08/26/2025 5:30:00 pm ETA: 08/28/2025 12:00…" at bounding box center [537, 148] width 481 height 23
select select "2 Day ------------------------ ESD: 08/26/2025 5:30:00 pm ETA: 08/28/2025 12:00…"
click at [297, 137] on select "Standard (4-7 days) ---------- ESD: 08/26/2025 5:30:00 pm ETA: 08/28/2025 12:00…" at bounding box center [537, 148] width 481 height 23
click at [852, 243] on input "Confirm & Apply" at bounding box center [877, 254] width 94 height 25
type input "Promo Code"
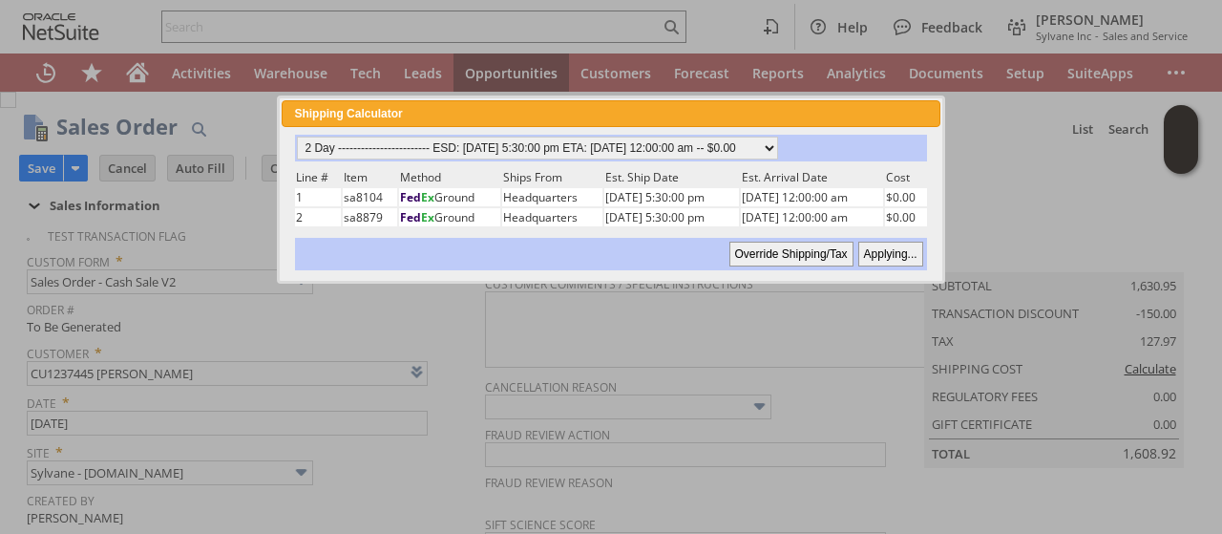
type input "-150.00"
type input "Add"
type input "Copy Previous"
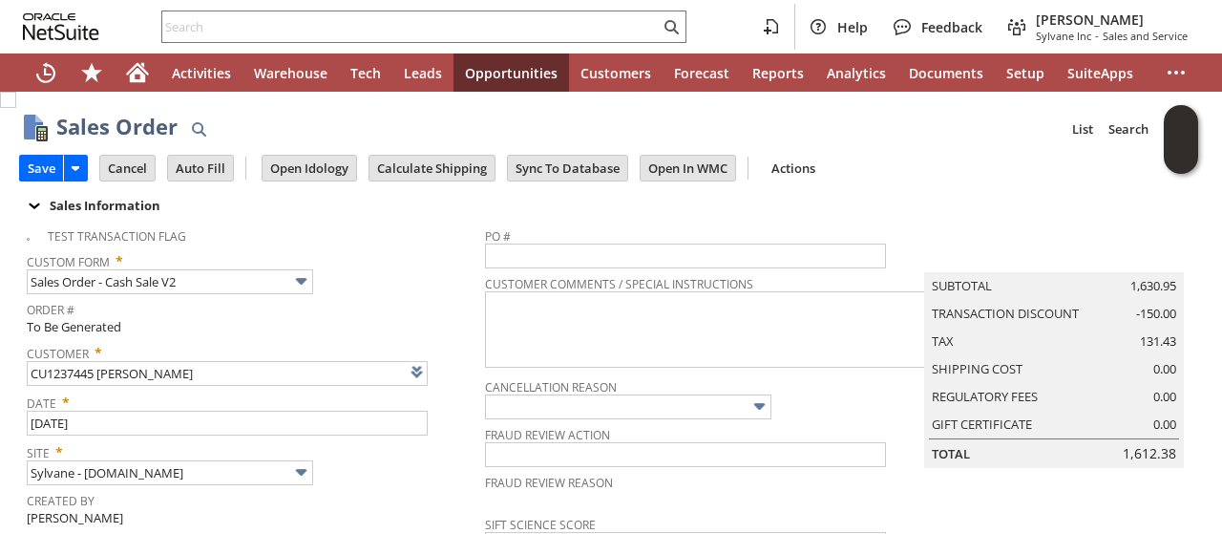
scroll to position [1102, 0]
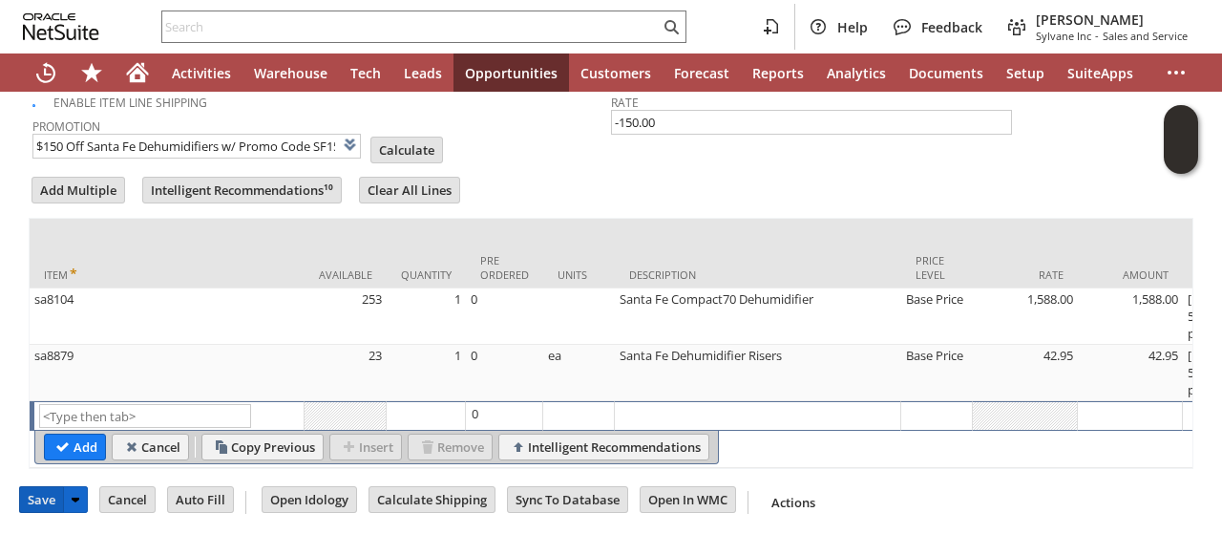
click at [29, 497] on input "Save" at bounding box center [41, 499] width 43 height 25
click at [400, 137] on input "Calculate" at bounding box center [406, 149] width 71 height 25
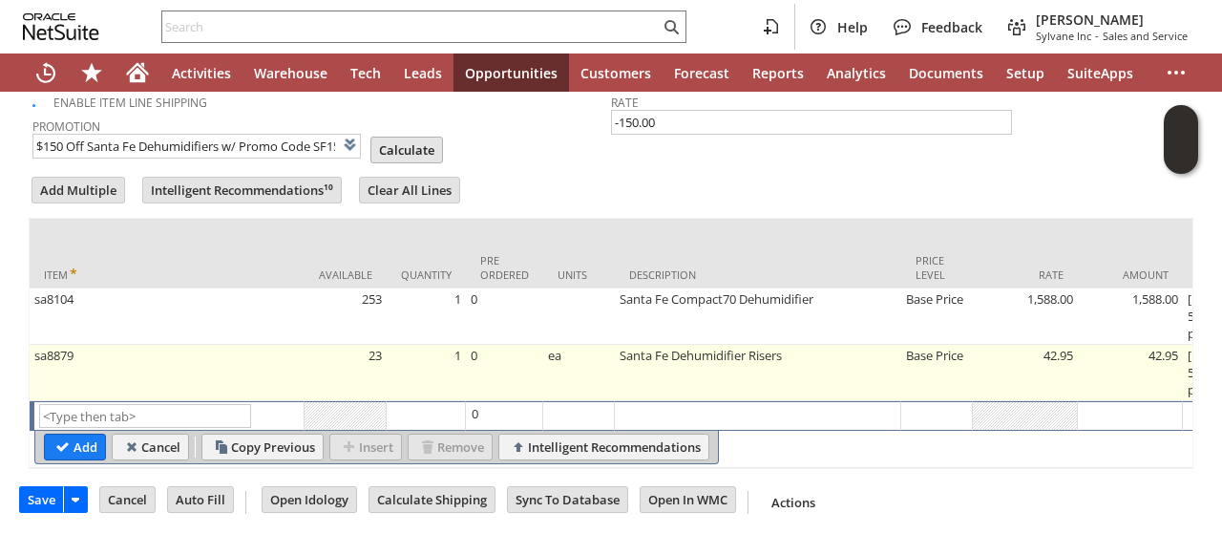
type input "Promo Code"
type input "-150.00"
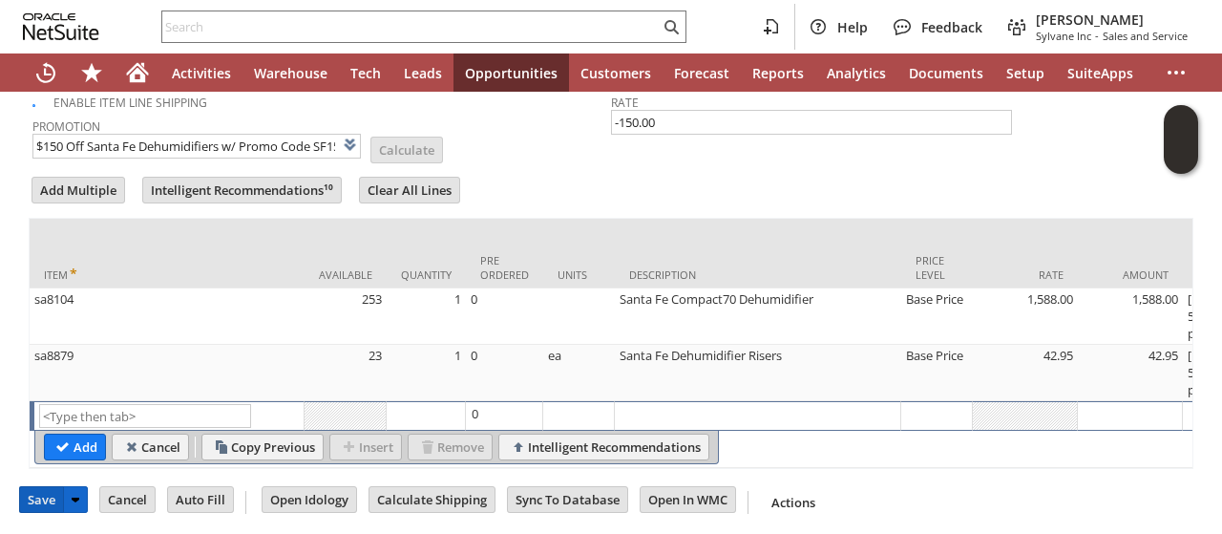
click at [31, 489] on input "Save" at bounding box center [41, 499] width 43 height 25
click at [502, 175] on form "Add Multiple Intelligent Recommendations¹⁰ Clear All Lines Line Items All Item …" at bounding box center [611, 321] width 1165 height 295
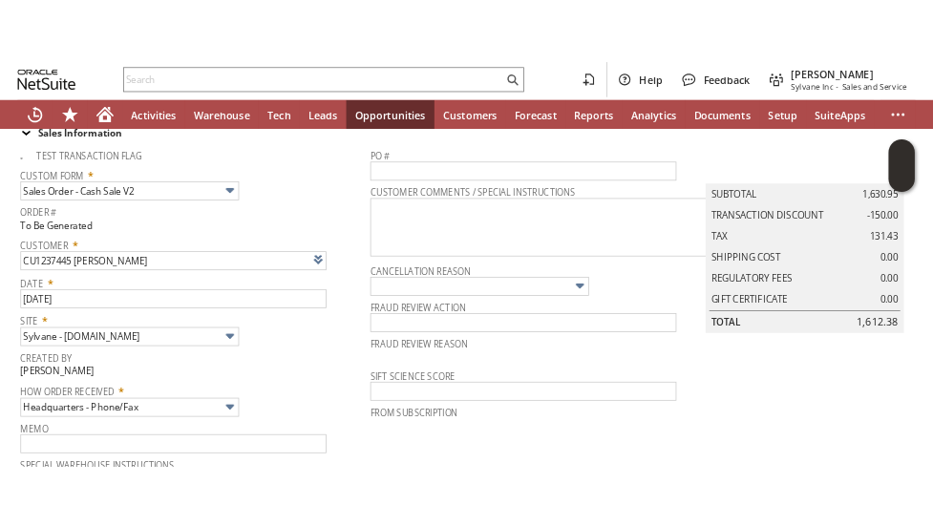
scroll to position [0, 0]
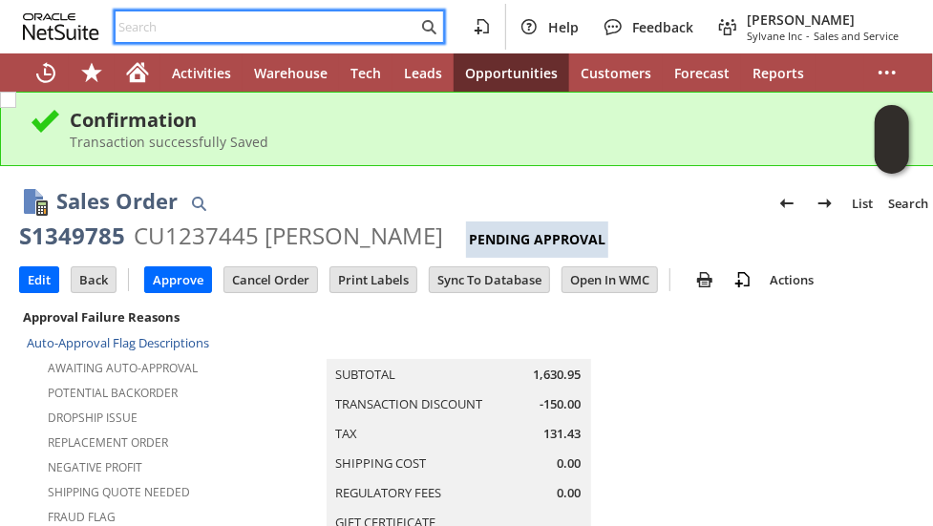
click at [348, 26] on input "text" at bounding box center [267, 26] width 302 height 23
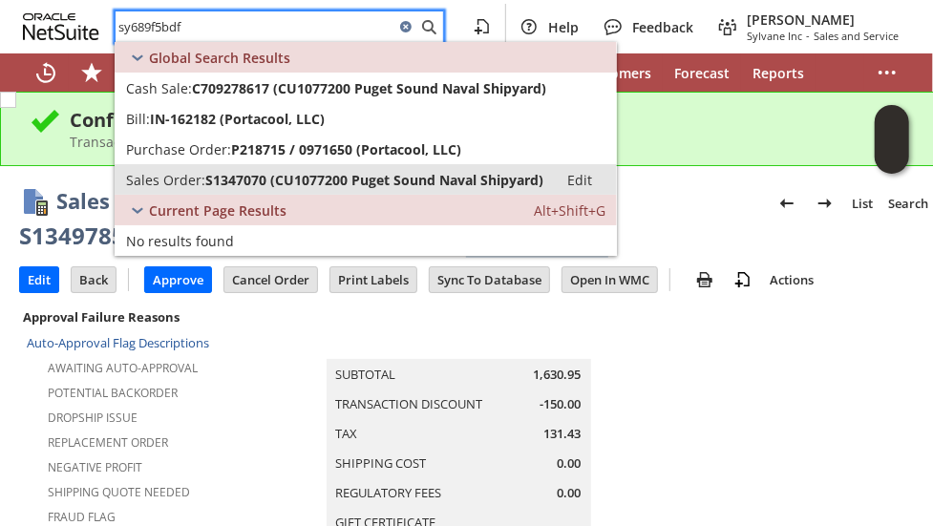
type input "sy689f5bdf"
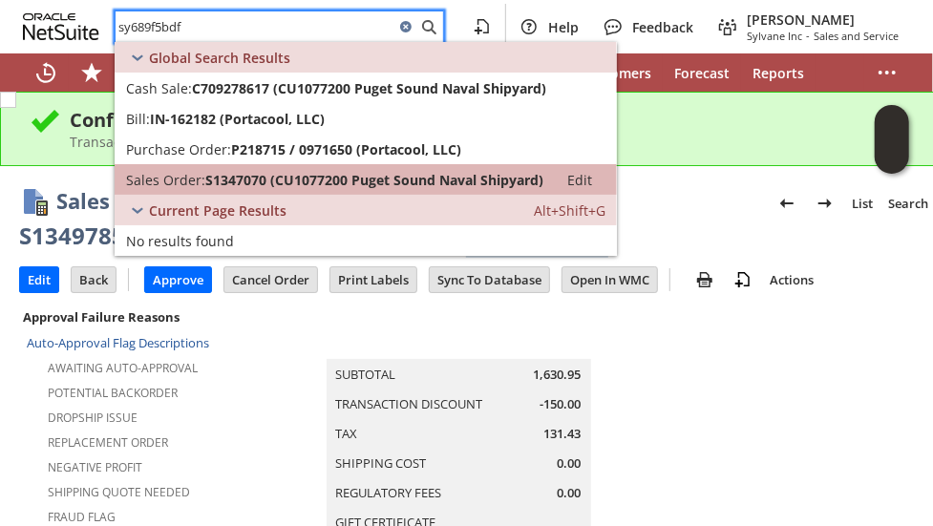
click at [292, 172] on span "S1347070 (CU1077200 Puget Sound Naval Shipyard)" at bounding box center [374, 180] width 338 height 18
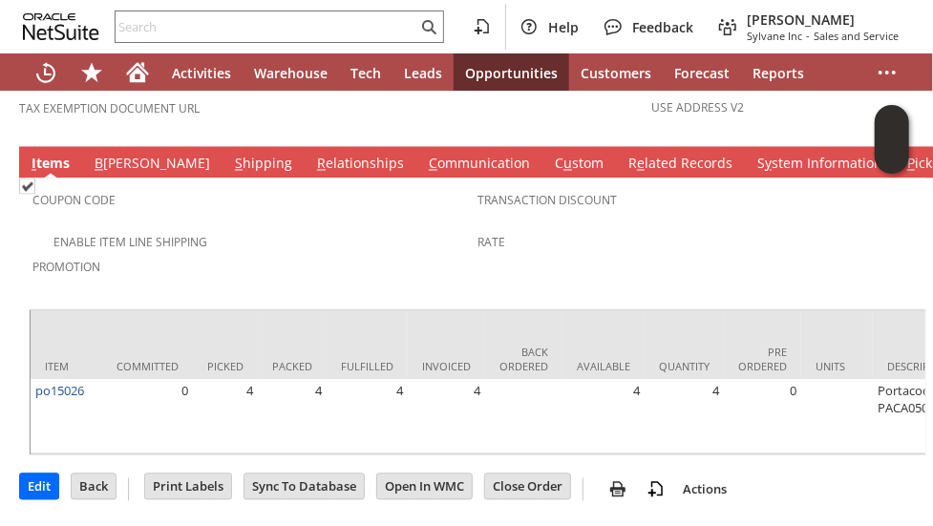
click at [245, 229] on td "Enable Item Line Shipping" at bounding box center [254, 241] width 445 height 25
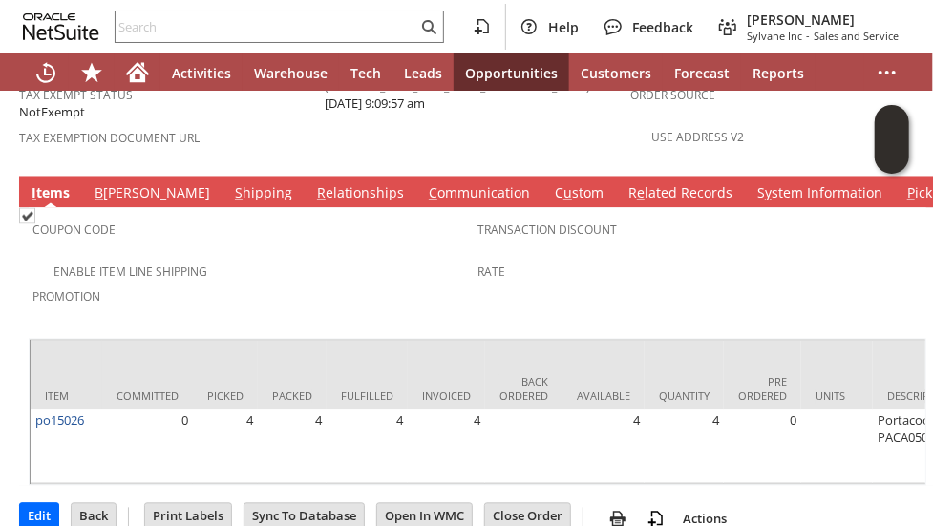
scroll to position [1381, 0]
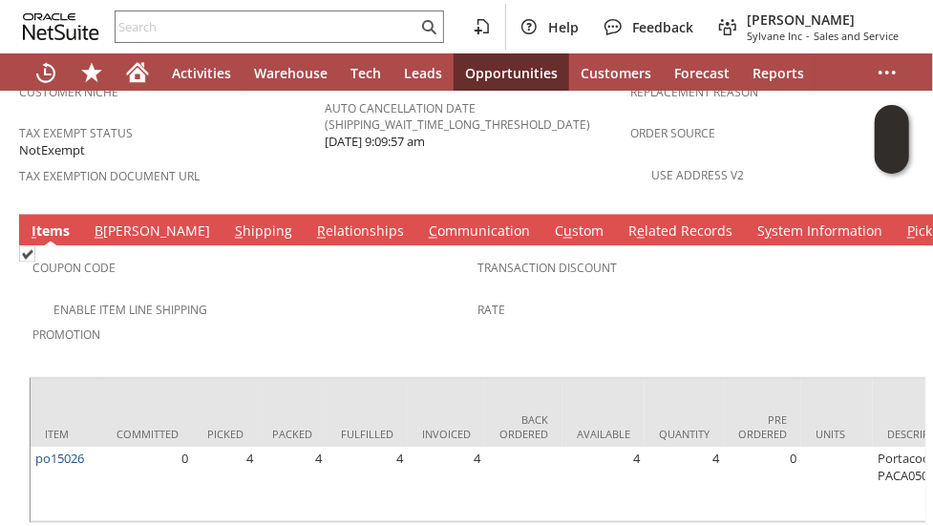
click at [230, 222] on link "S hipping" at bounding box center [263, 232] width 67 height 21
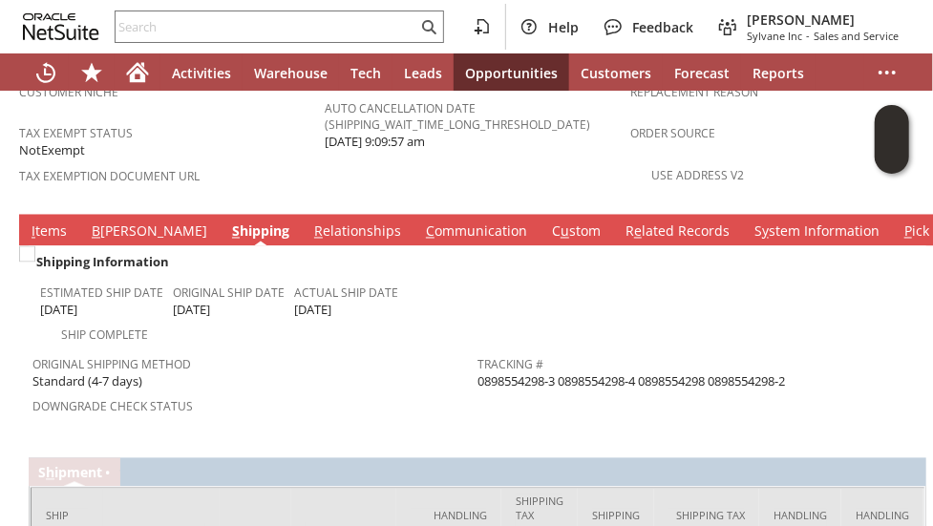
drag, startPoint x: 472, startPoint y: 316, endPoint x: 464, endPoint y: 289, distance: 27.8
click at [464, 347] on td "Original Shipping Method Standard (4-7 days)" at bounding box center [254, 370] width 445 height 47
drag, startPoint x: 477, startPoint y: 315, endPoint x: 558, endPoint y: 323, distance: 80.6
click at [558, 347] on tbody "Tracking # 0898554298-3 0898554298-4 0898554298 0898554298-2 Return Tracking #" at bounding box center [699, 383] width 445 height 72
drag, startPoint x: 643, startPoint y: 302, endPoint x: 664, endPoint y: 308, distance: 22.0
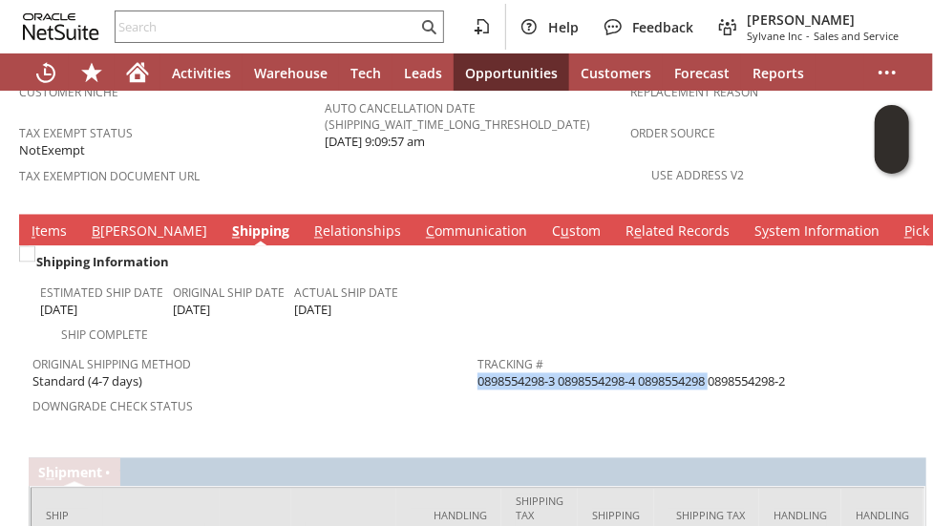
click at [664, 351] on div "Tracking # 0898554298-3 0898554298-4 0898554298 0898554298-2" at bounding box center [694, 371] width 435 height 40
click at [664, 373] on span "0898554298-3 0898554298-4 0898554298 0898554298-2" at bounding box center [630, 382] width 307 height 18
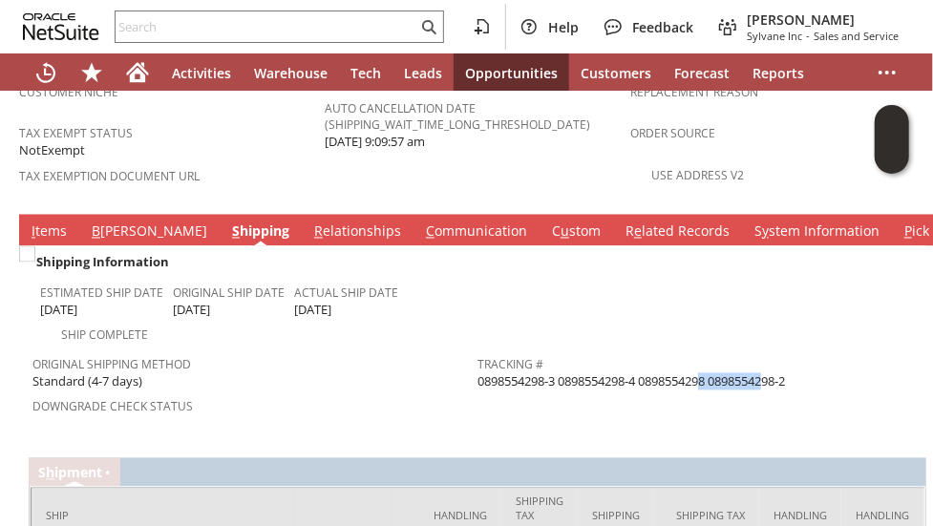
click at [664, 373] on span "0898554298-3 0898554298-4 0898554298 0898554298-2" at bounding box center [630, 382] width 307 height 18
copy span "0898554298"
click at [421, 222] on link "C ommunication" at bounding box center [476, 232] width 111 height 21
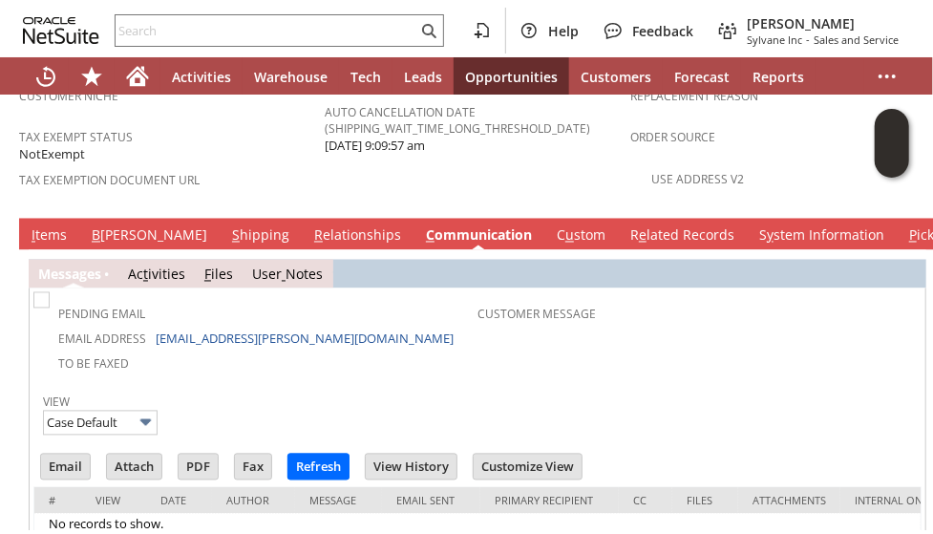
scroll to position [0, 0]
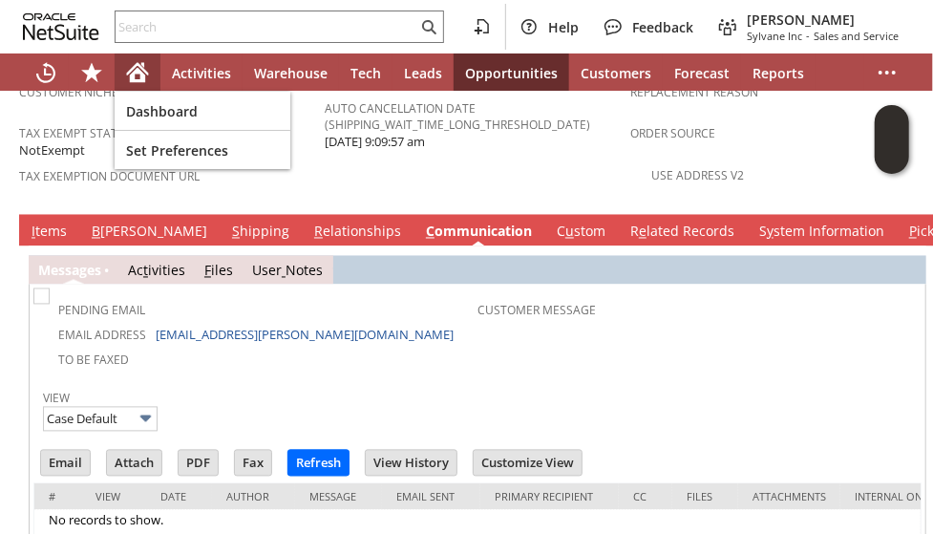
click at [143, 74] on icon "Home" at bounding box center [137, 75] width 15 height 14
